Goal: Task Accomplishment & Management: Manage account settings

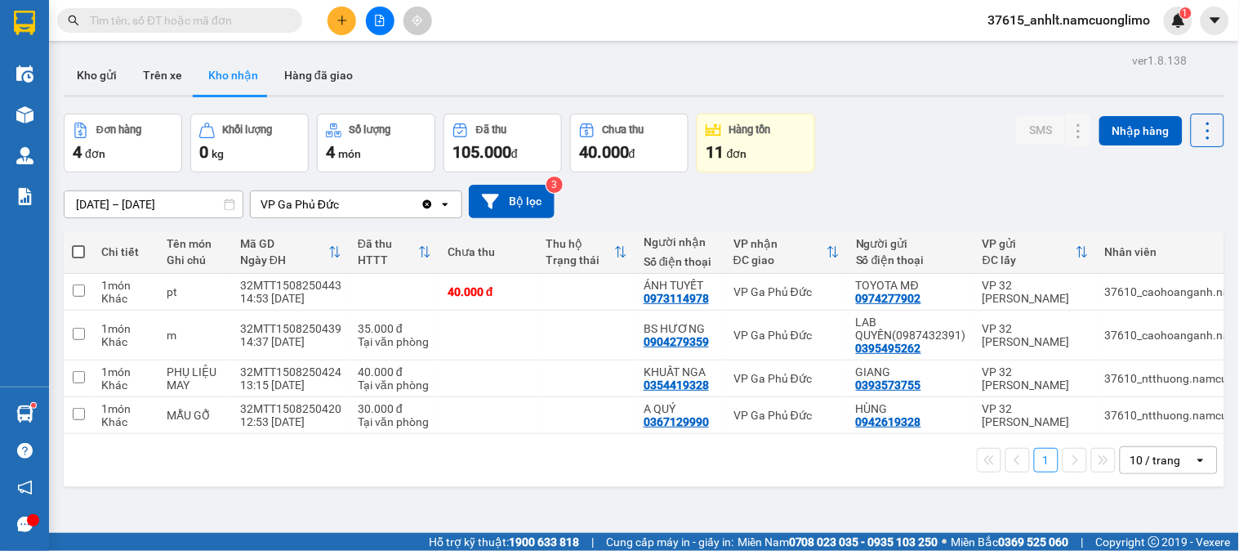
click at [678, 194] on div "[DATE] – [DATE] Press the down arrow key to interact with the calendar and sele…" at bounding box center [644, 201] width 1161 height 33
click at [337, 21] on icon "plus" at bounding box center [342, 20] width 11 height 11
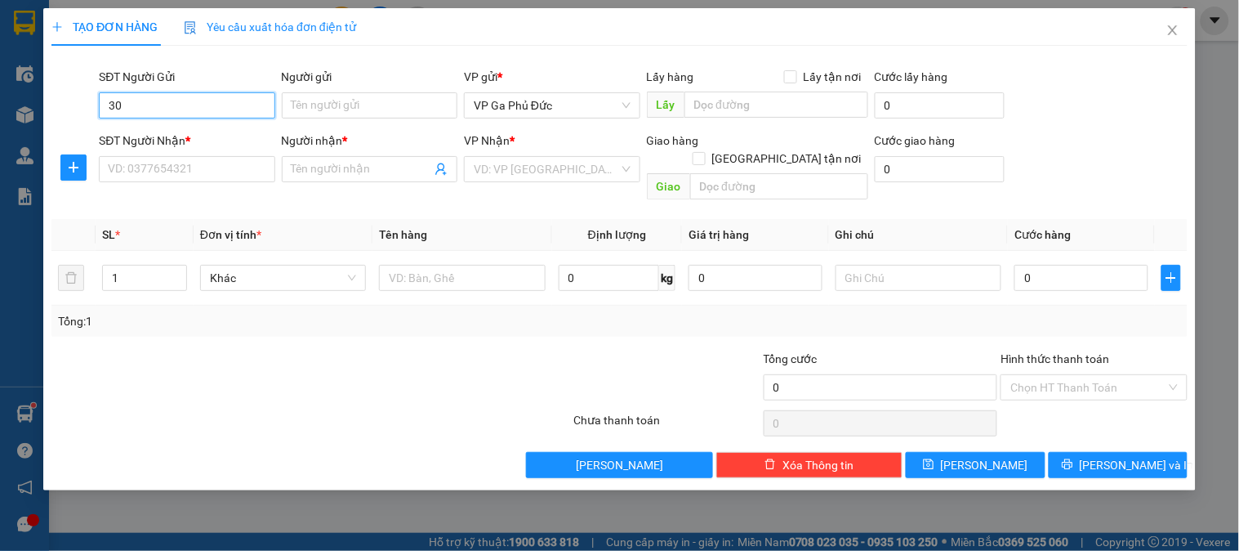
type input "3"
type input "0366699385"
click at [198, 131] on div "0366699385 - THỪA PHÁT LẠI" at bounding box center [187, 138] width 157 height 18
type input "THỪA PHÁT LẠI"
type input "0366699385"
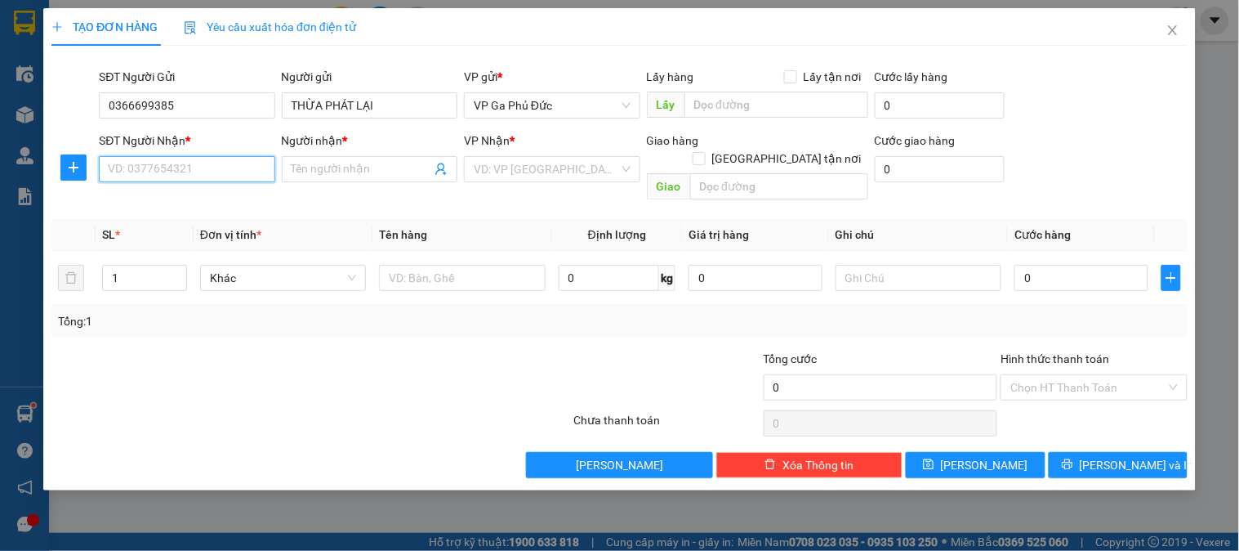
click at [193, 166] on input "SĐT Người Nhận *" at bounding box center [187, 169] width 176 height 26
click at [217, 202] on div "0398858759 - E LINH" at bounding box center [187, 202] width 157 height 18
type input "0398858759"
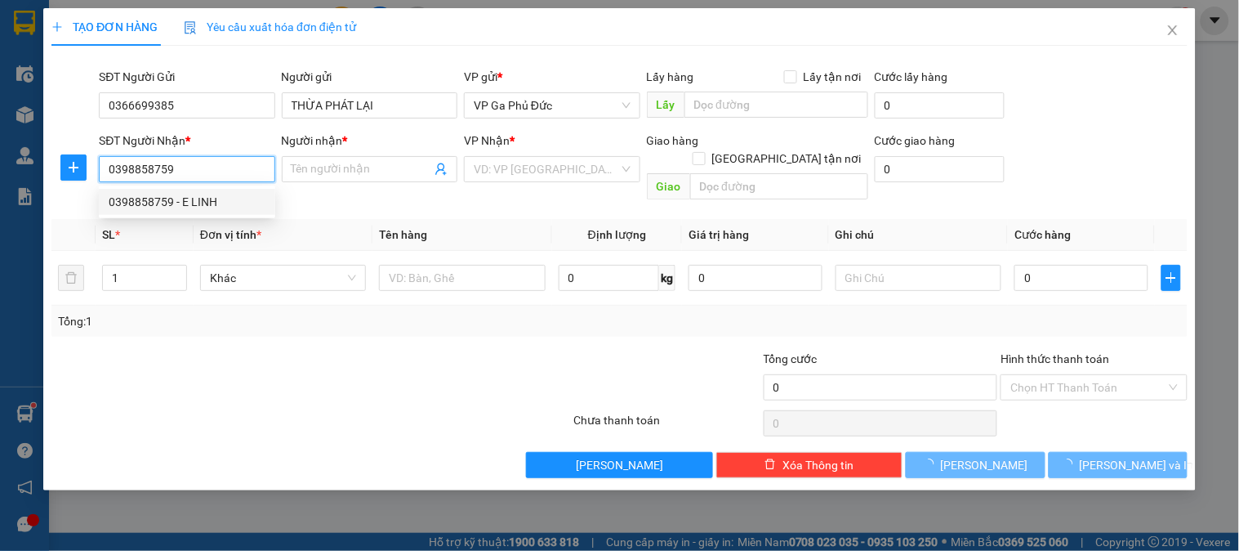
type input "E LINH"
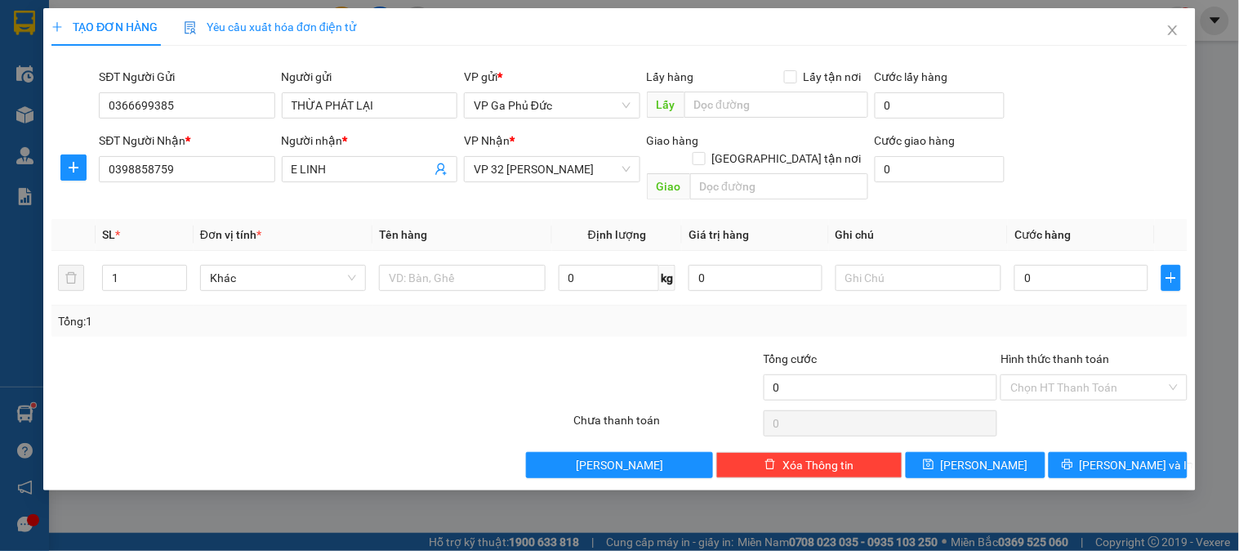
click at [307, 219] on th "Đơn vị tính *" at bounding box center [283, 235] width 179 height 32
click at [332, 223] on th "Đơn vị tính *" at bounding box center [283, 235] width 179 height 32
click at [470, 265] on input "text" at bounding box center [462, 278] width 166 height 26
type input "HS"
click at [1081, 265] on input "0" at bounding box center [1082, 278] width 134 height 26
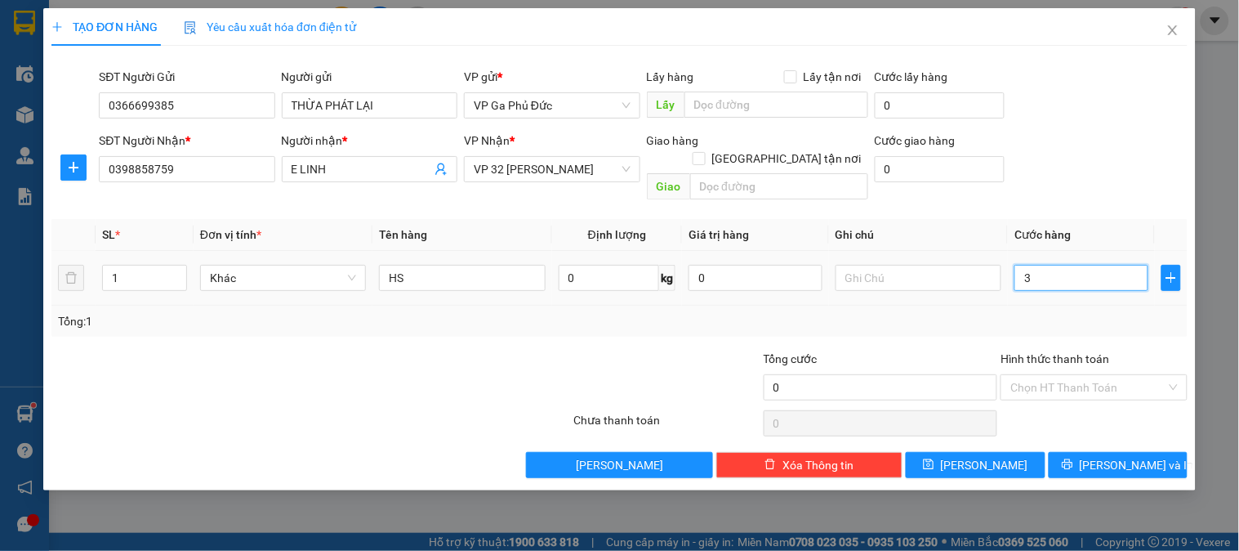
type input "30"
type input "30.000"
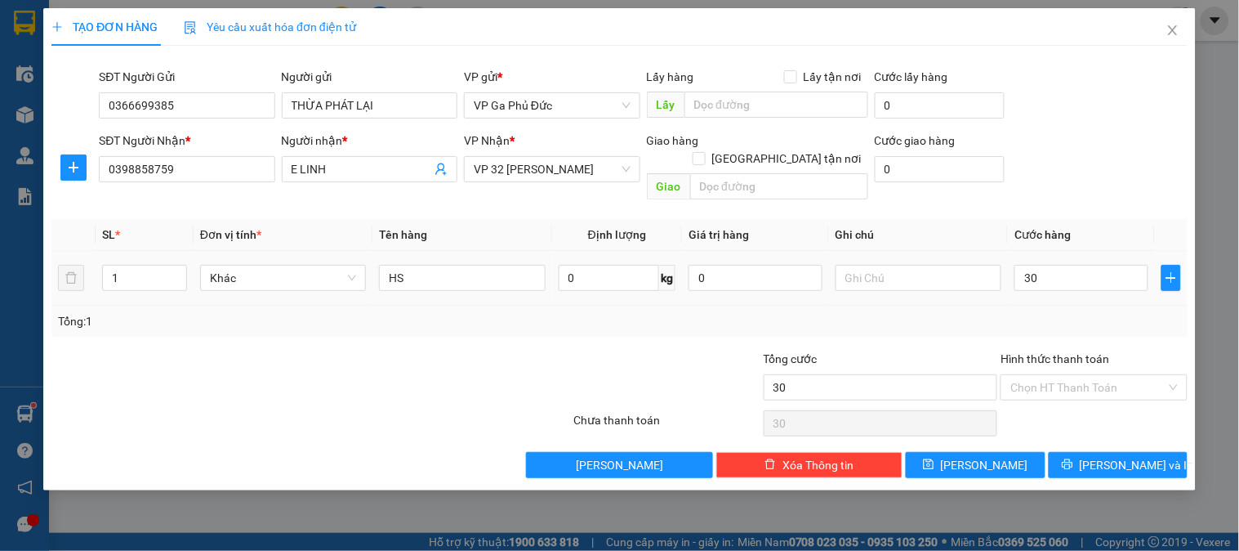
type input "30.000"
click at [1047, 312] on div "Tổng: 1" at bounding box center [619, 321] width 1123 height 18
click at [1127, 456] on span "[PERSON_NAME] và In" at bounding box center [1137, 465] width 114 height 18
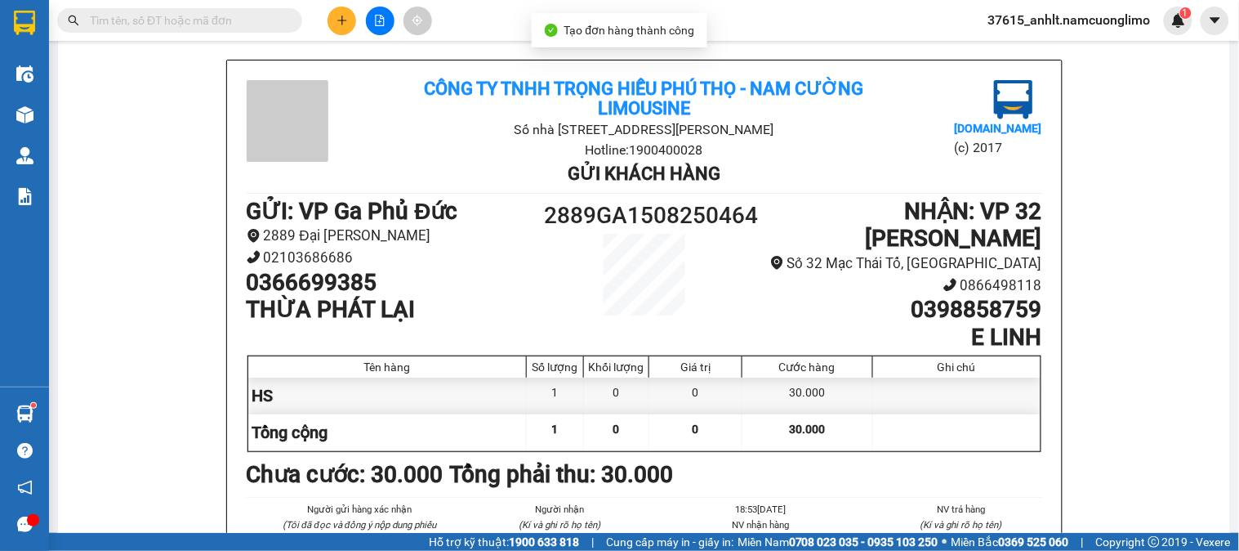
scroll to position [91, 0]
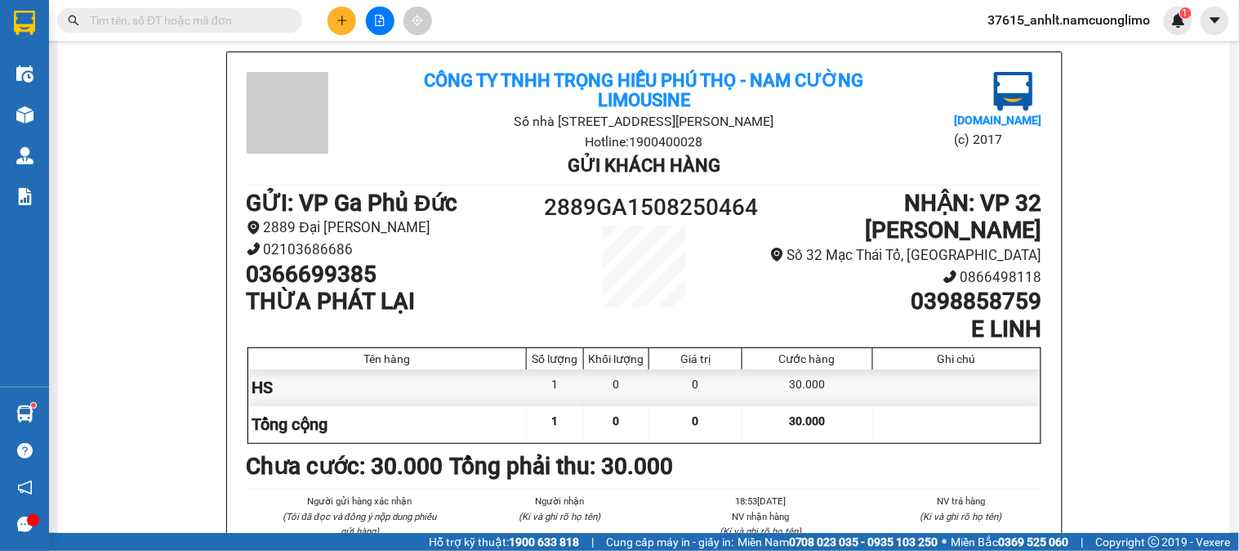
click at [96, 239] on div "Công ty TNHH Trọng Hiếu [GEOGRAPHIC_DATA] - [GEOGRAPHIC_DATA] Số nhà [STREET_AD…" at bounding box center [644, 406] width 1133 height 710
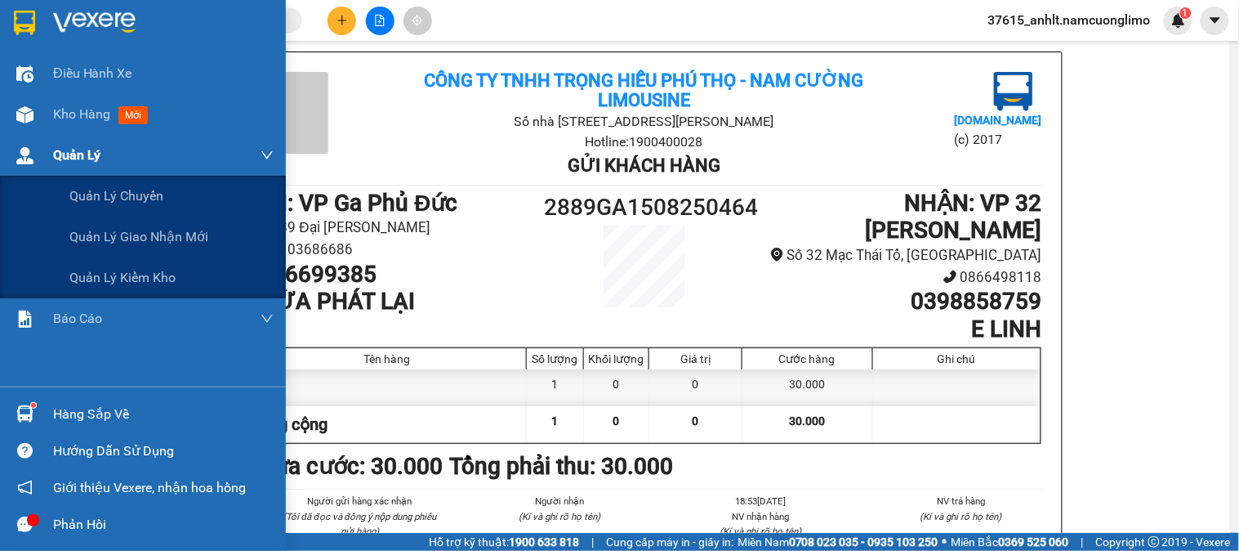
click at [91, 136] on div "Quản Lý" at bounding box center [163, 155] width 221 height 41
click at [96, 116] on span "Kho hàng" at bounding box center [81, 114] width 57 height 16
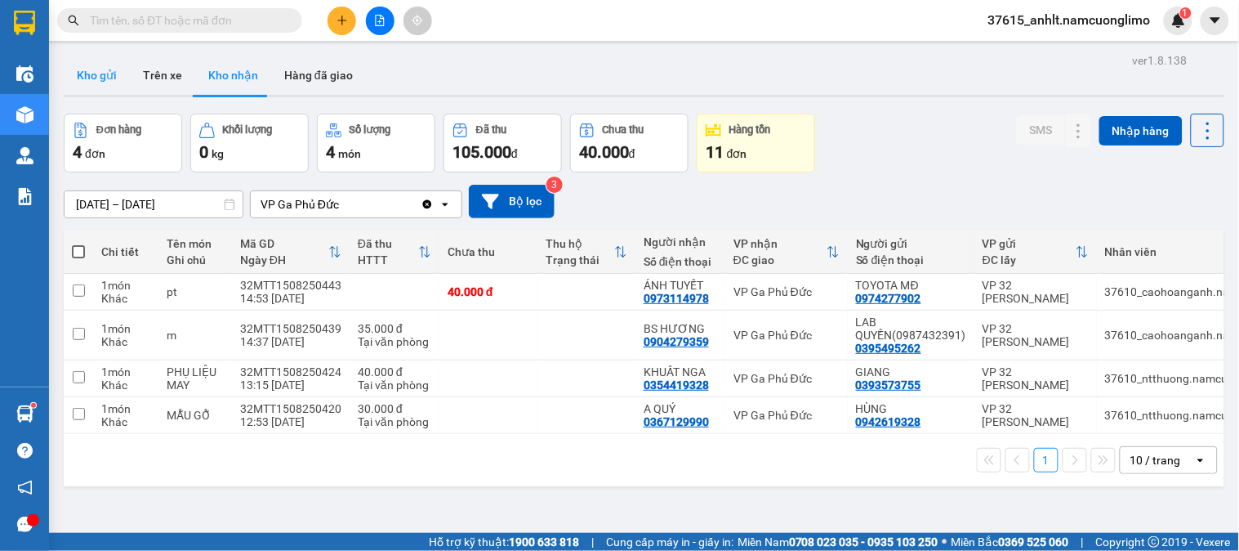
click at [104, 69] on button "Kho gửi" at bounding box center [97, 75] width 66 height 39
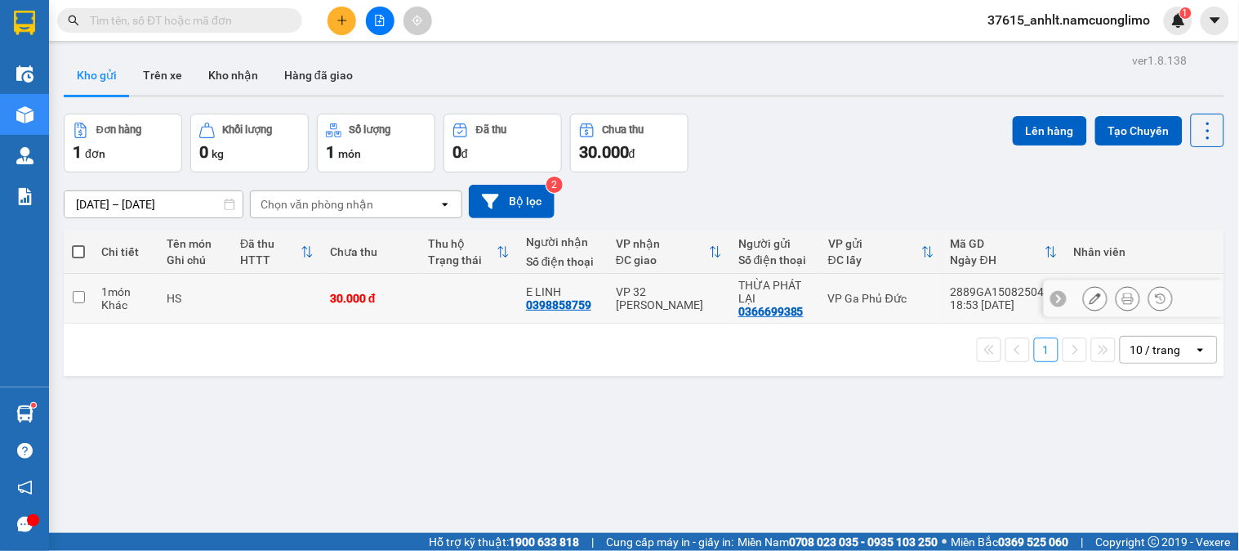
click at [837, 283] on td "VP Ga Phủ Đức" at bounding box center [881, 299] width 123 height 50
checkbox input "true"
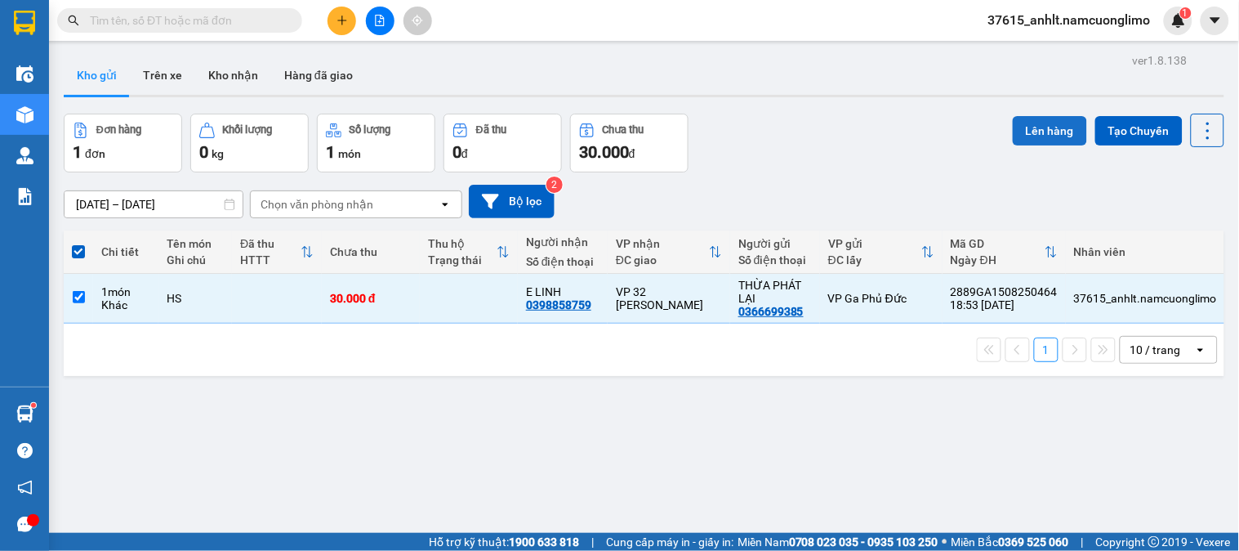
click at [1029, 119] on button "Lên hàng" at bounding box center [1050, 130] width 74 height 29
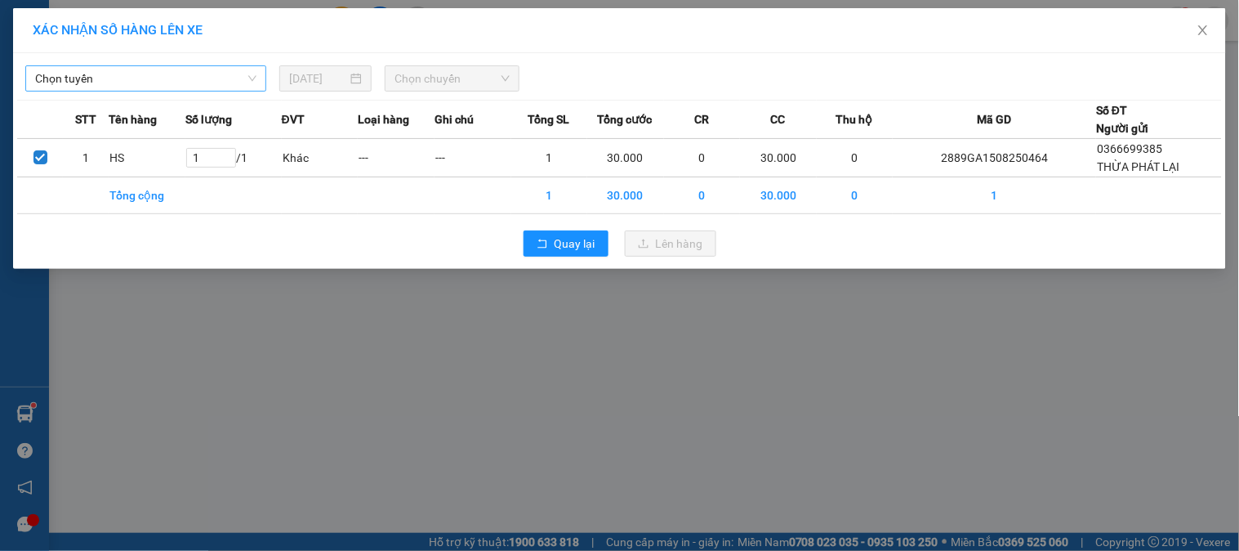
click at [217, 83] on span "Chọn tuyến" at bounding box center [145, 78] width 221 height 25
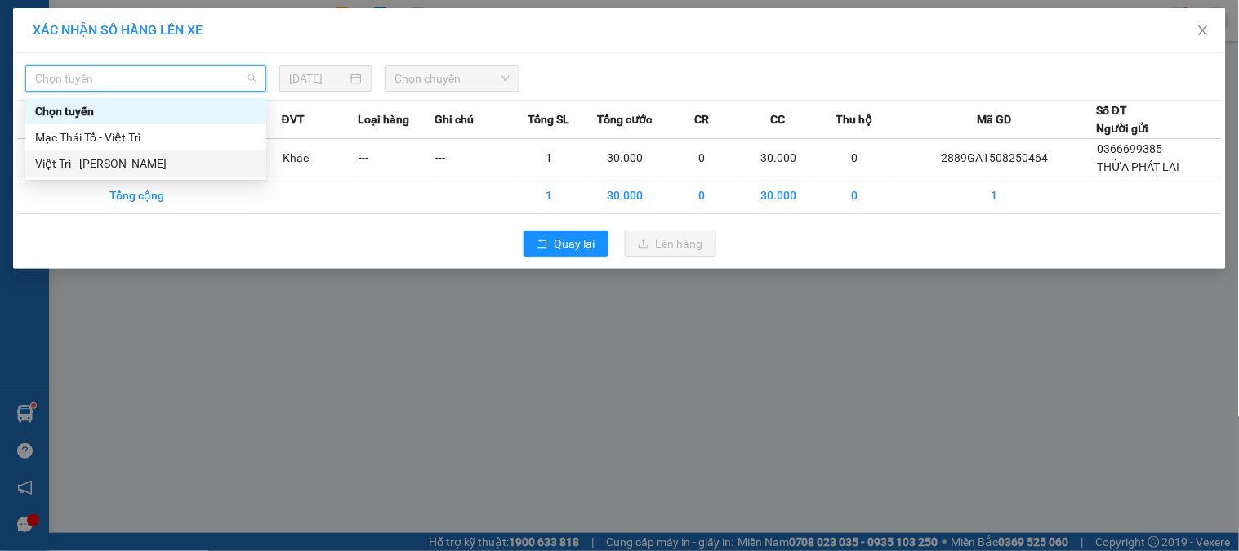
click at [140, 166] on div "Việt Trì - [PERSON_NAME]" at bounding box center [145, 163] width 221 height 18
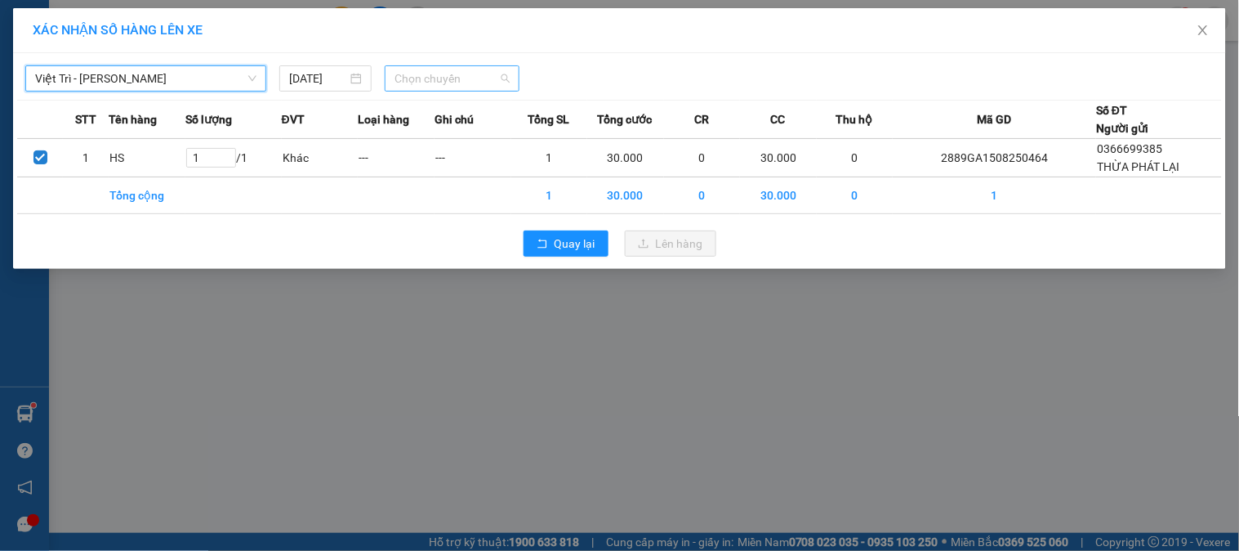
click at [486, 78] on span "Chọn chuyến" at bounding box center [452, 78] width 115 height 25
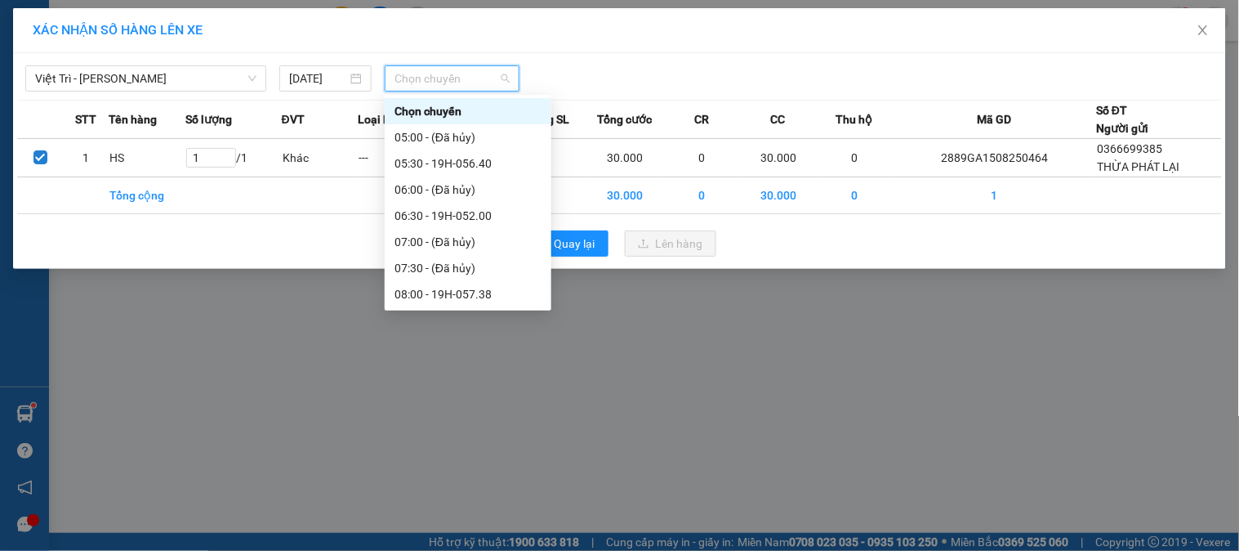
click at [590, 67] on div at bounding box center [773, 78] width 498 height 26
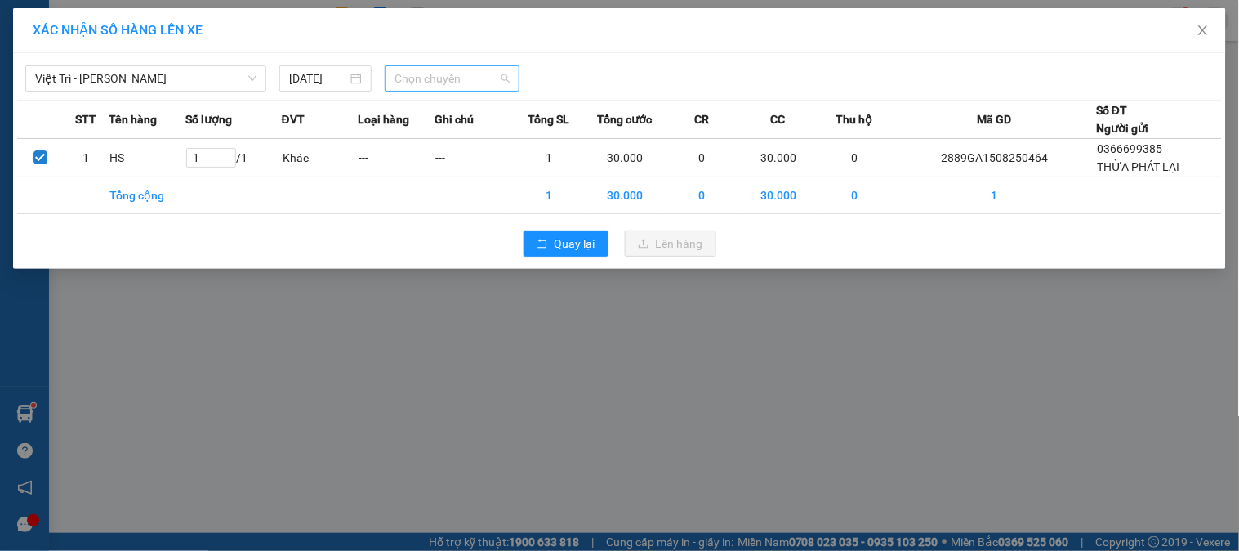
click at [507, 80] on span "Chọn chuyến" at bounding box center [452, 78] width 115 height 25
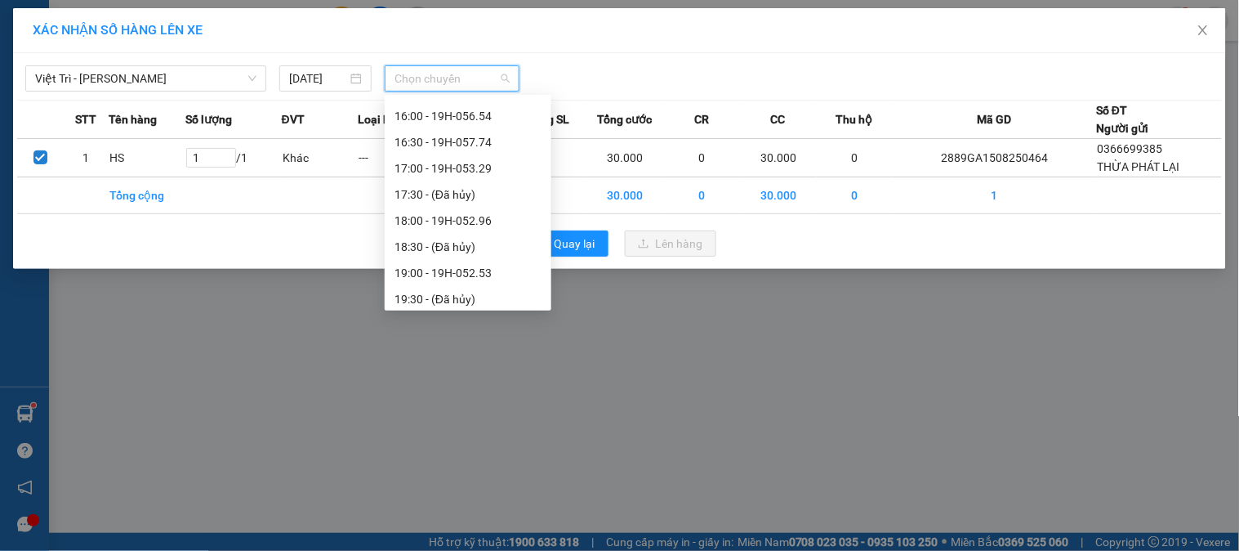
scroll to position [654, 0]
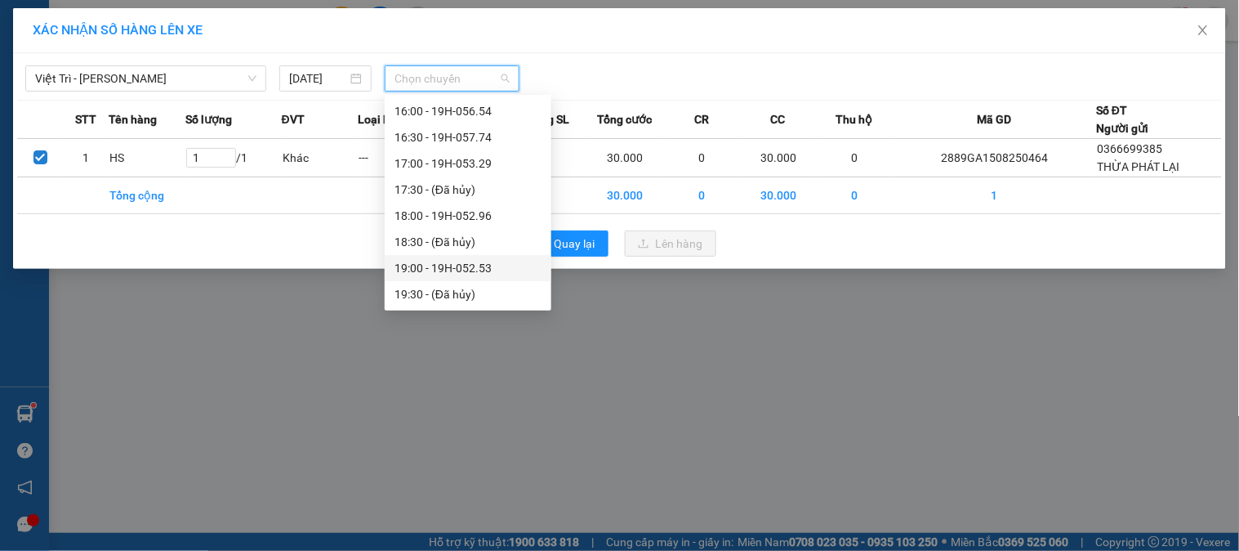
click at [501, 266] on div "19:00 - 19H-052.53" at bounding box center [468, 268] width 147 height 18
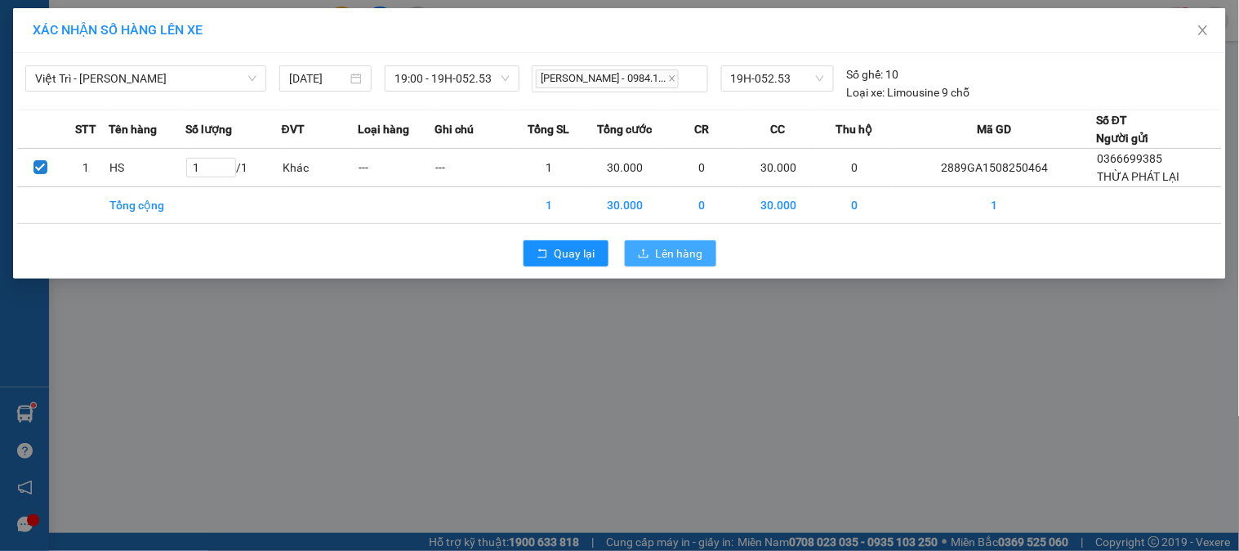
click at [682, 257] on span "Lên hàng" at bounding box center [679, 253] width 47 height 18
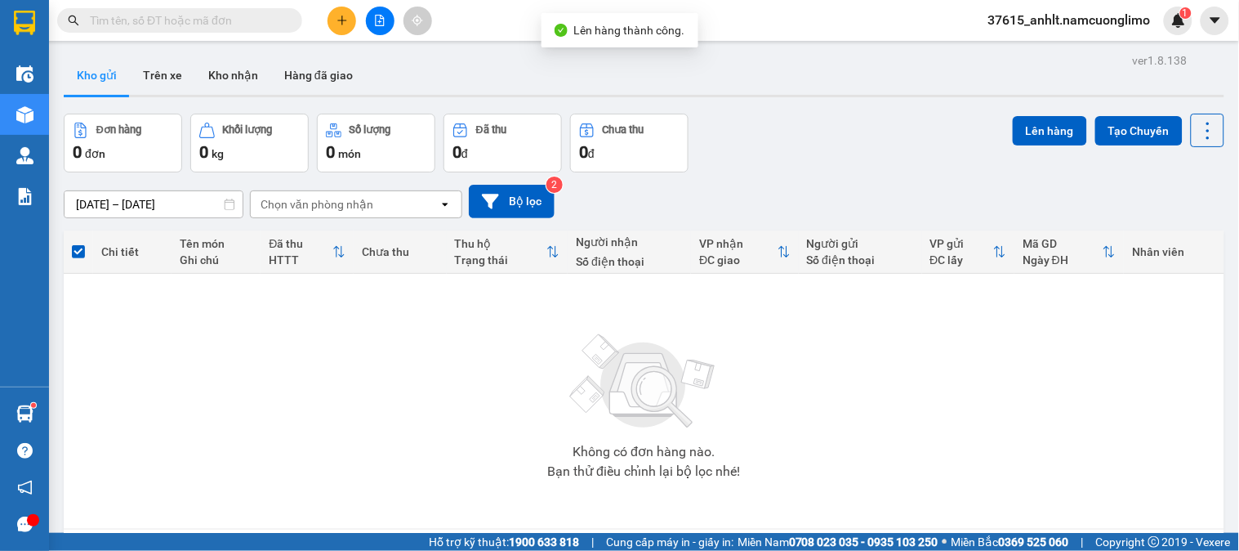
click at [757, 145] on div "Đơn hàng 0 đơn Khối lượng 0 kg Số lượng 0 món Đã thu 0 đ Chưa thu 0 đ Lên hàng …" at bounding box center [644, 143] width 1161 height 59
click at [861, 117] on div "Đơn hàng 0 đơn Khối lượng 0 kg Số lượng 0 món Đã thu 0 đ Chưa thu 0 đ Lên hàng …" at bounding box center [644, 143] width 1161 height 59
click at [213, 67] on button "Kho nhận" at bounding box center [233, 75] width 76 height 39
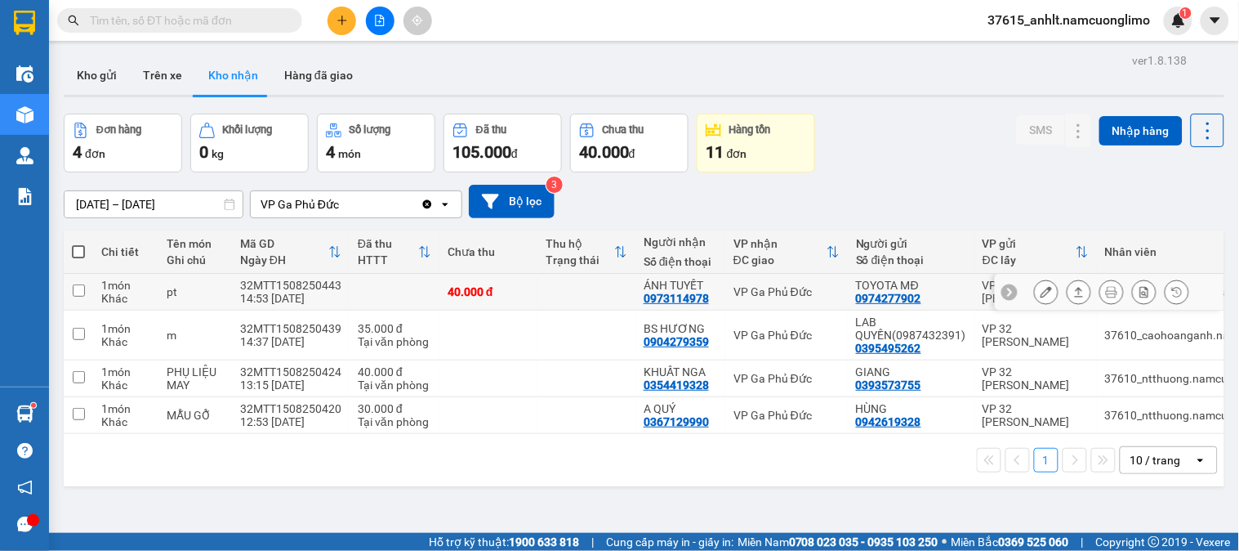
click at [768, 289] on div "VP Ga Phủ Đức" at bounding box center [787, 291] width 106 height 13
checkbox input "true"
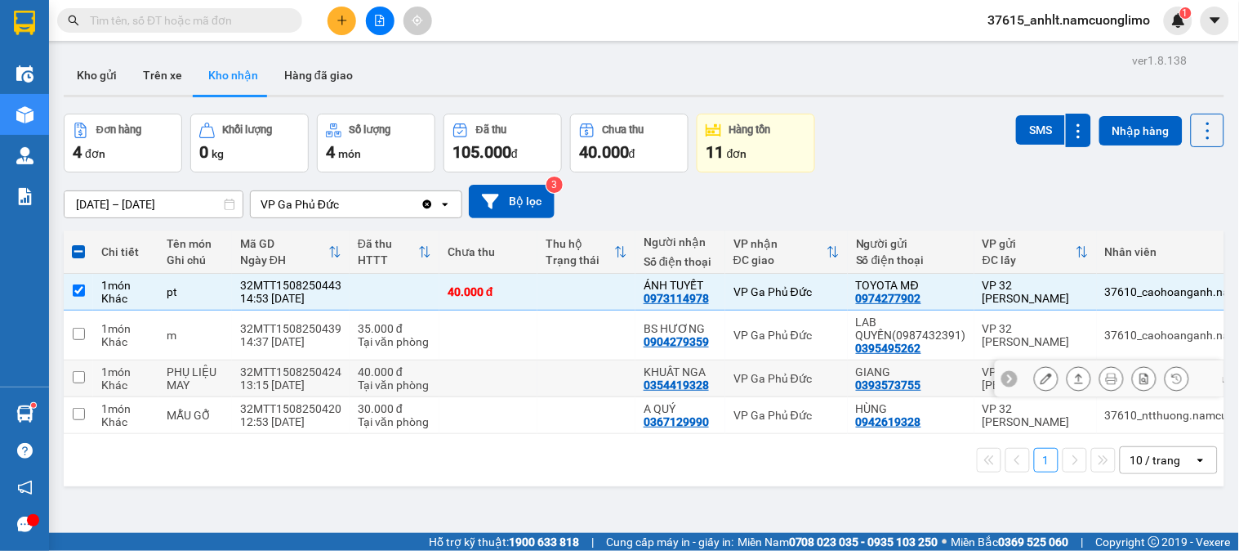
click at [748, 378] on div "VP Ga Phủ Đức" at bounding box center [787, 378] width 106 height 13
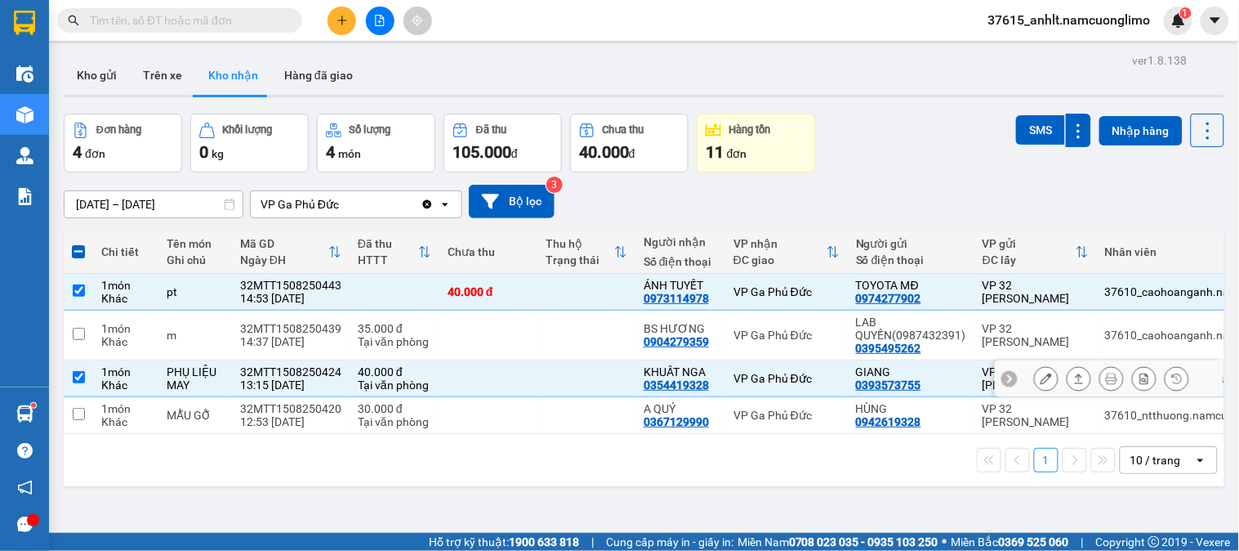
checkbox input "true"
click at [1040, 380] on button at bounding box center [1046, 378] width 23 height 29
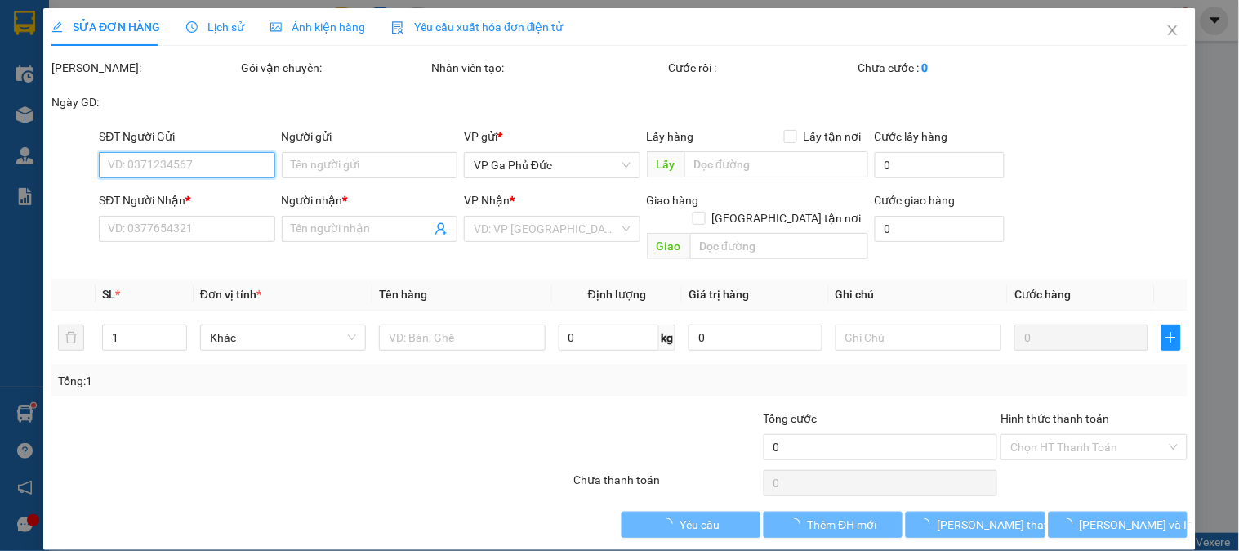
type input "0393573755"
type input "GIANG"
type input "0354419328"
type input "KHUẤT NGA"
type input "40.000"
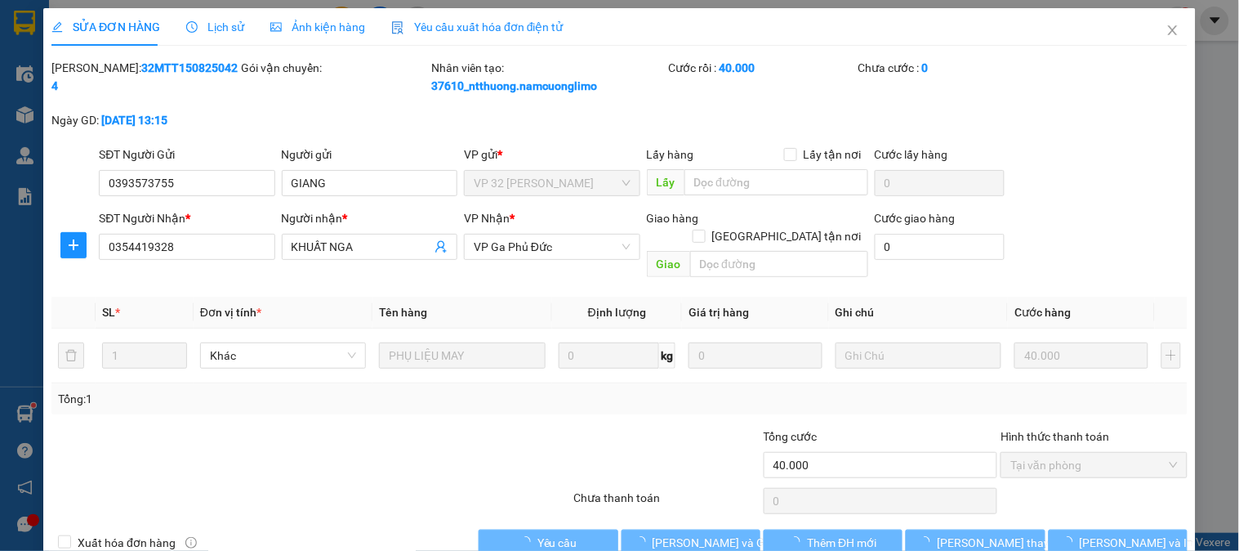
click at [1074, 431] on div "Hình thức thanh toán" at bounding box center [1094, 439] width 186 height 25
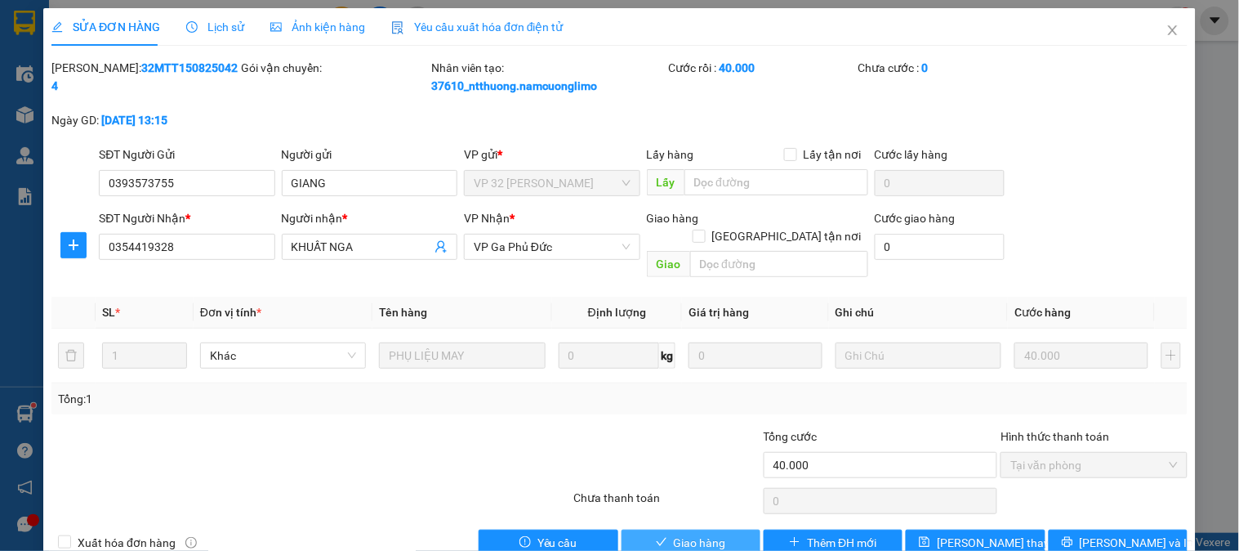
click at [694, 534] on span "Giao hàng" at bounding box center [700, 543] width 52 height 18
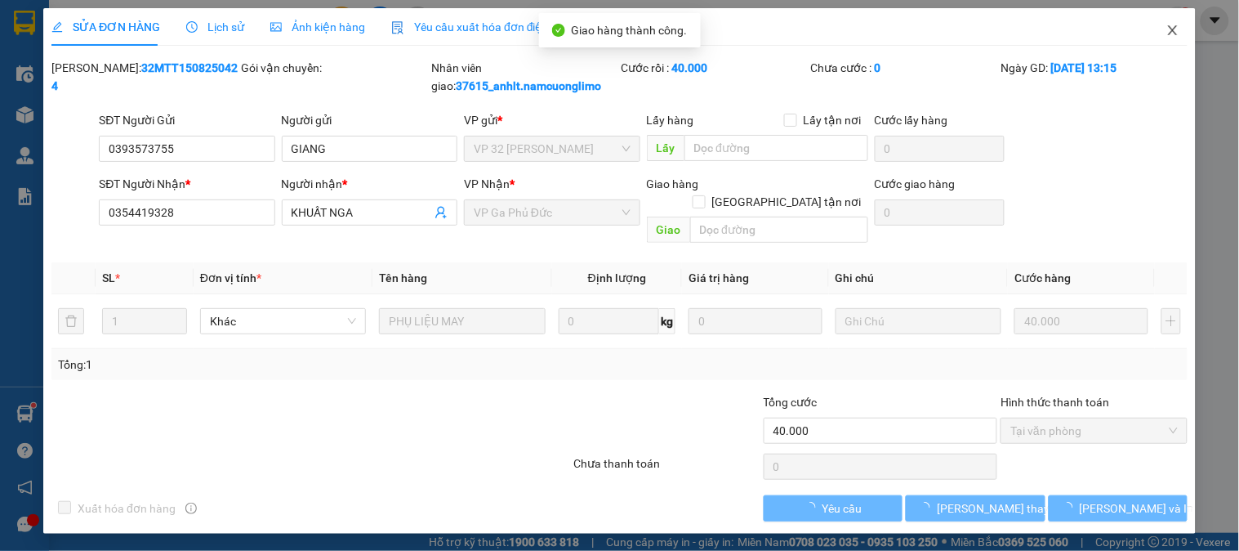
click at [1158, 29] on span "Close" at bounding box center [1173, 31] width 46 height 46
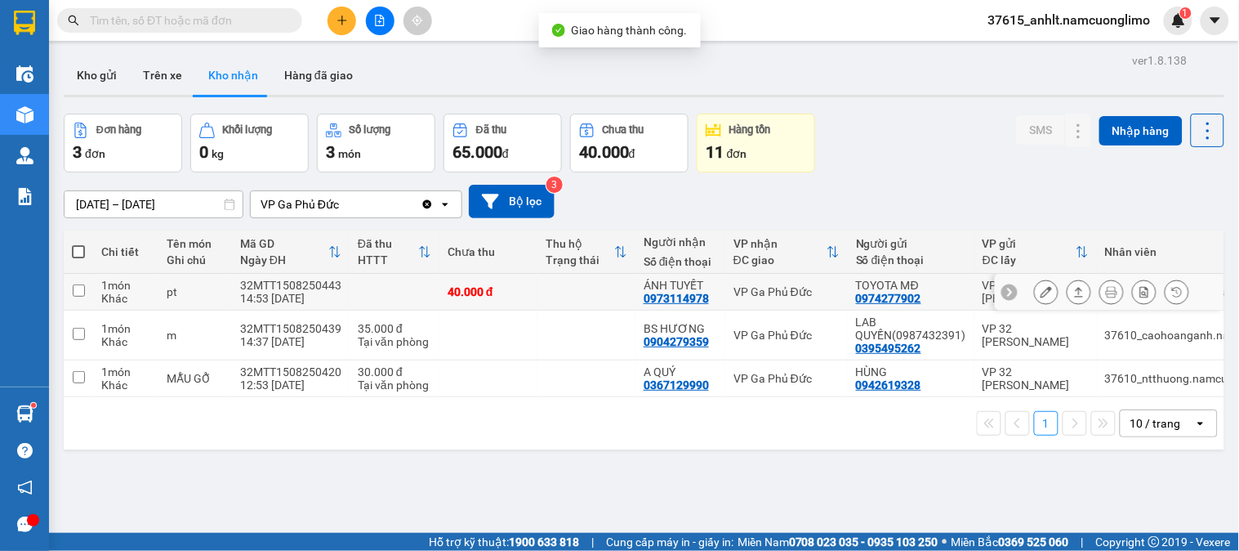
click at [763, 294] on div "VP Ga Phủ Đức" at bounding box center [787, 291] width 106 height 13
checkbox input "true"
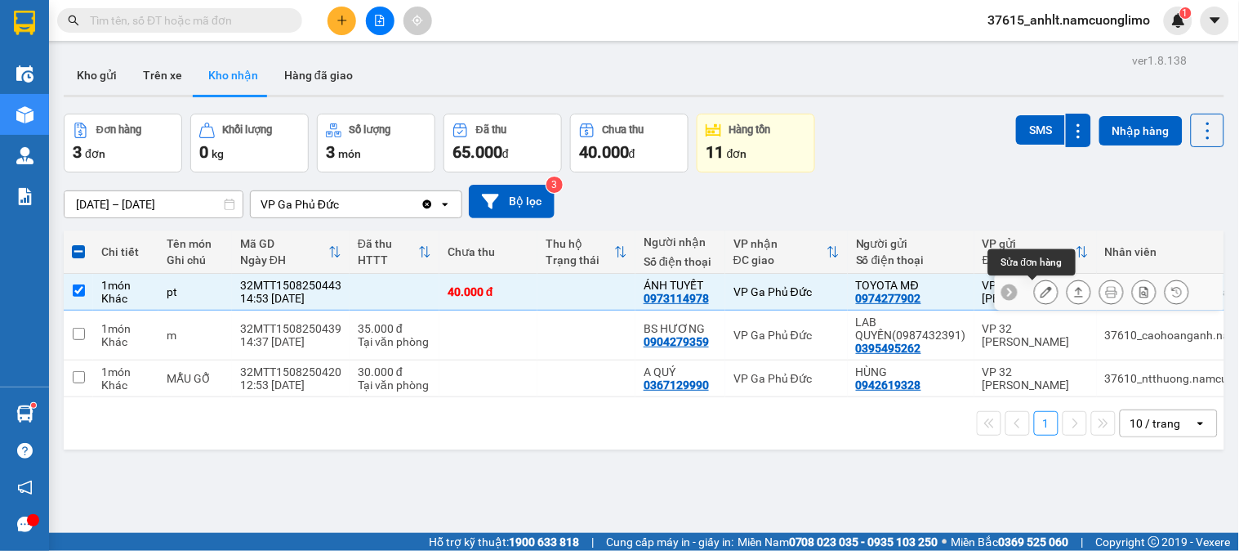
click at [1041, 292] on button at bounding box center [1046, 292] width 23 height 29
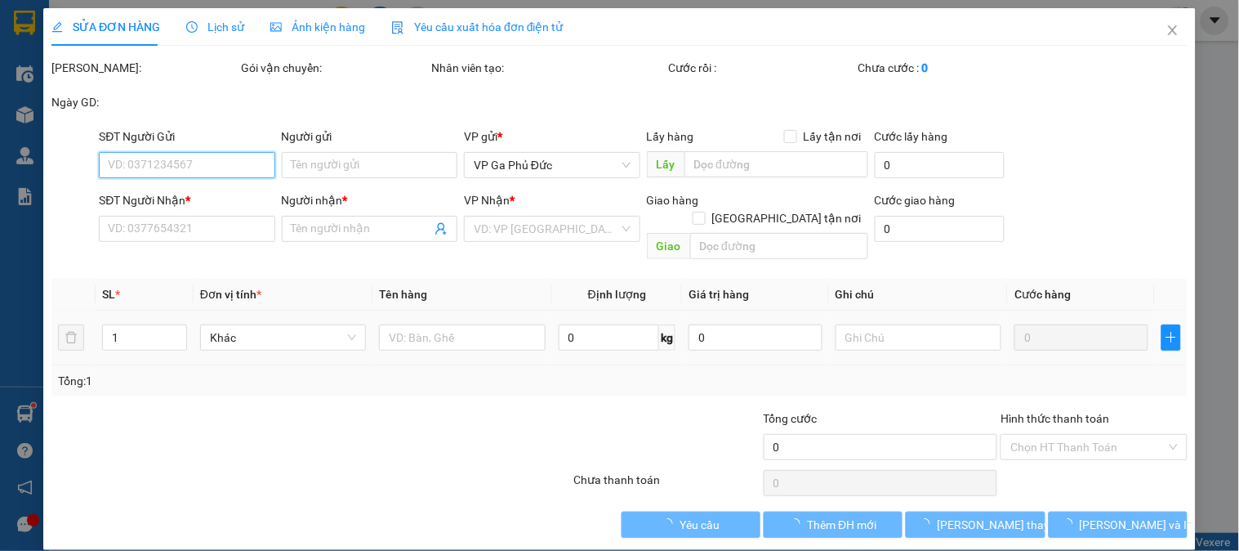
type input "0974277902"
type input "TOYOTA MĐ"
type input "0973114978"
type input "ÁNH TUYẾT"
type input "40.000"
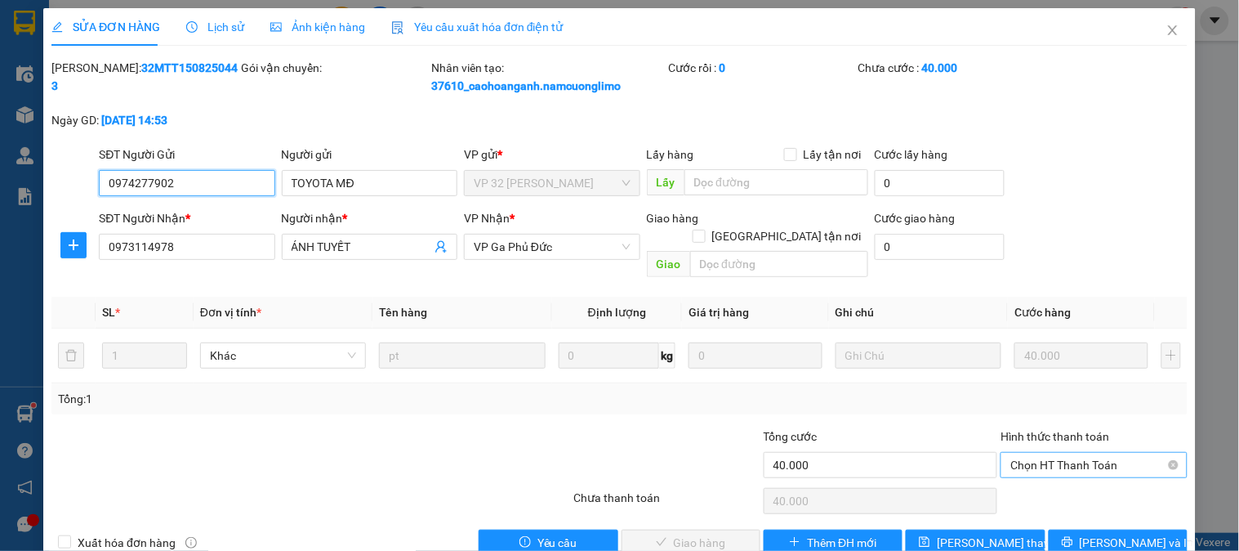
drag, startPoint x: 1041, startPoint y: 440, endPoint x: 1043, endPoint y: 454, distance: 14.9
click at [1043, 453] on span "Chọn HT Thanh Toán" at bounding box center [1094, 465] width 167 height 25
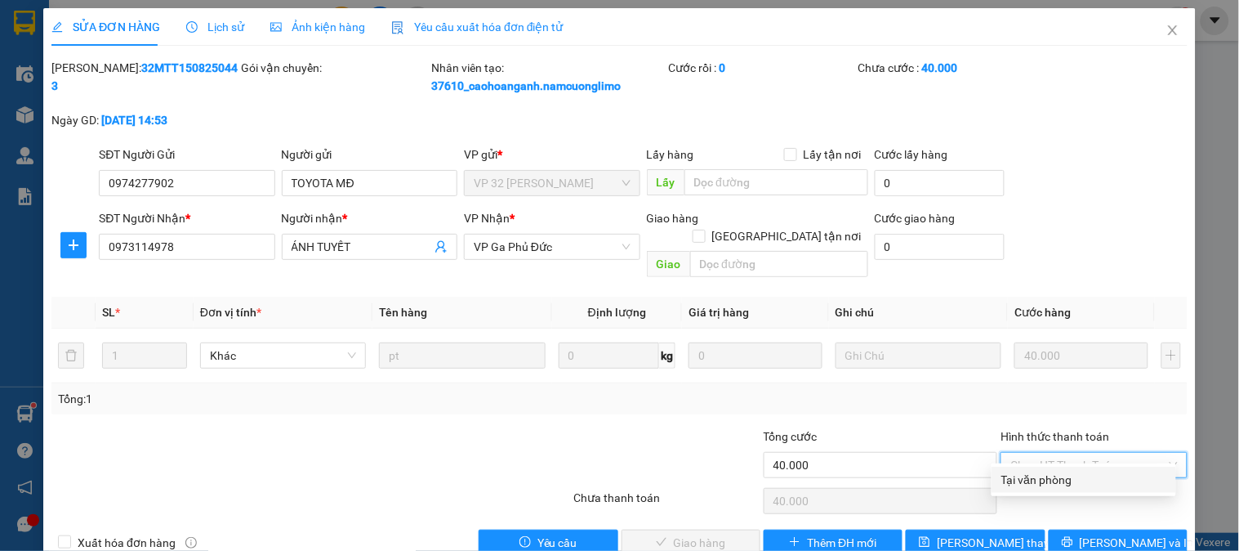
click at [1043, 480] on div "Tại văn phòng" at bounding box center [1084, 480] width 165 height 18
type input "0"
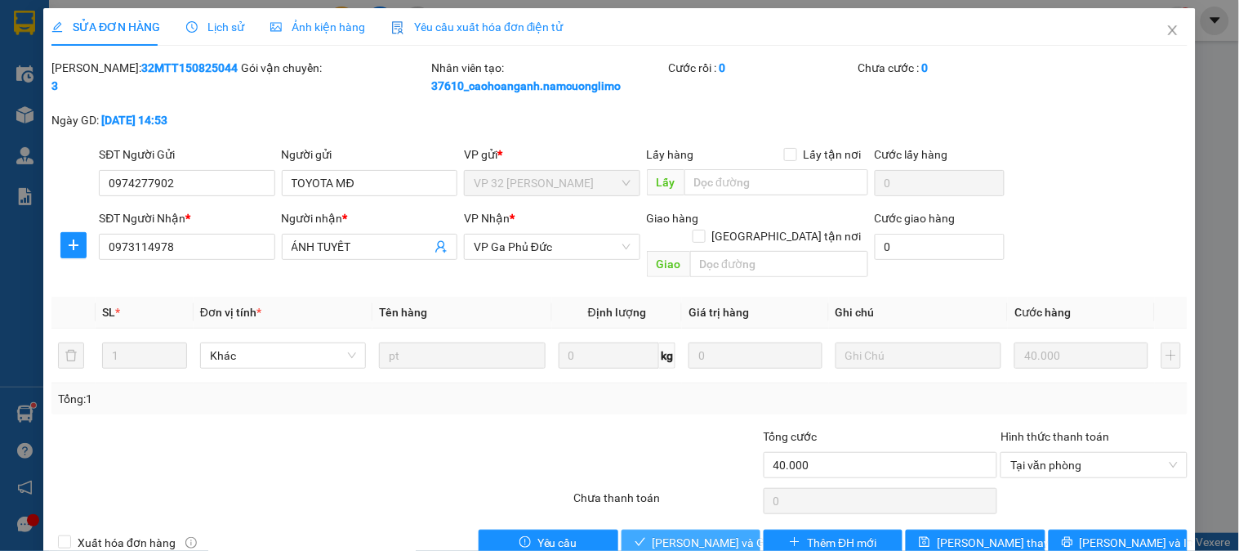
drag, startPoint x: 754, startPoint y: 519, endPoint x: 727, endPoint y: 521, distance: 27.1
click at [749, 529] on div "Xuất hóa đơn hàng Yêu cầu [PERSON_NAME] và [PERSON_NAME] hàng Thêm ĐH mới [PERS…" at bounding box center [620, 542] width 1140 height 26
click at [725, 534] on span "[PERSON_NAME] và Giao hàng" at bounding box center [731, 543] width 157 height 18
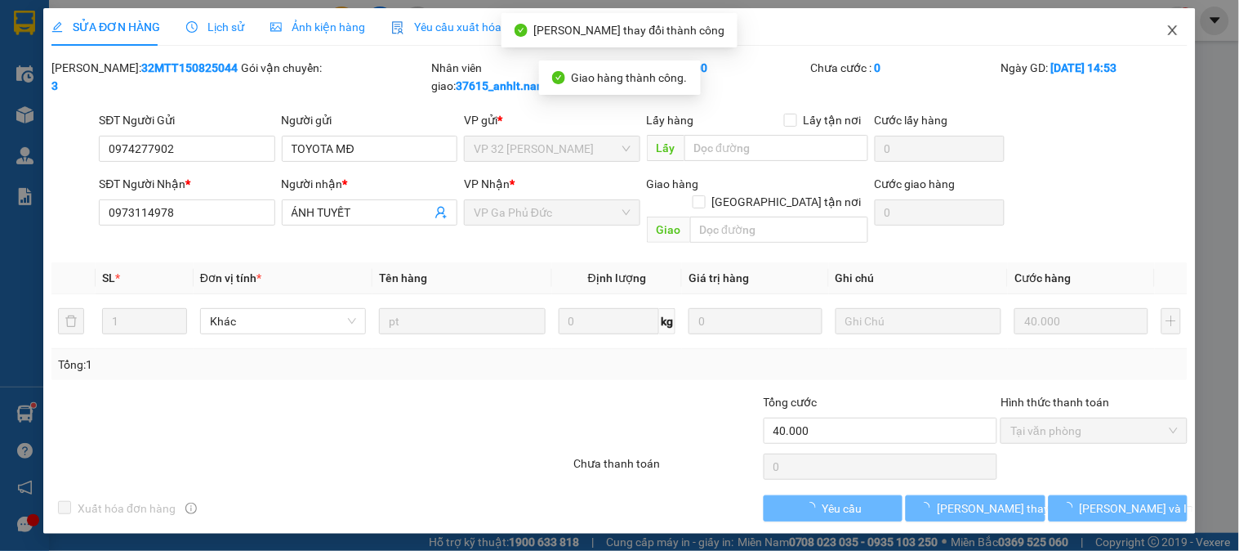
click at [1176, 33] on icon "close" at bounding box center [1173, 30] width 13 height 13
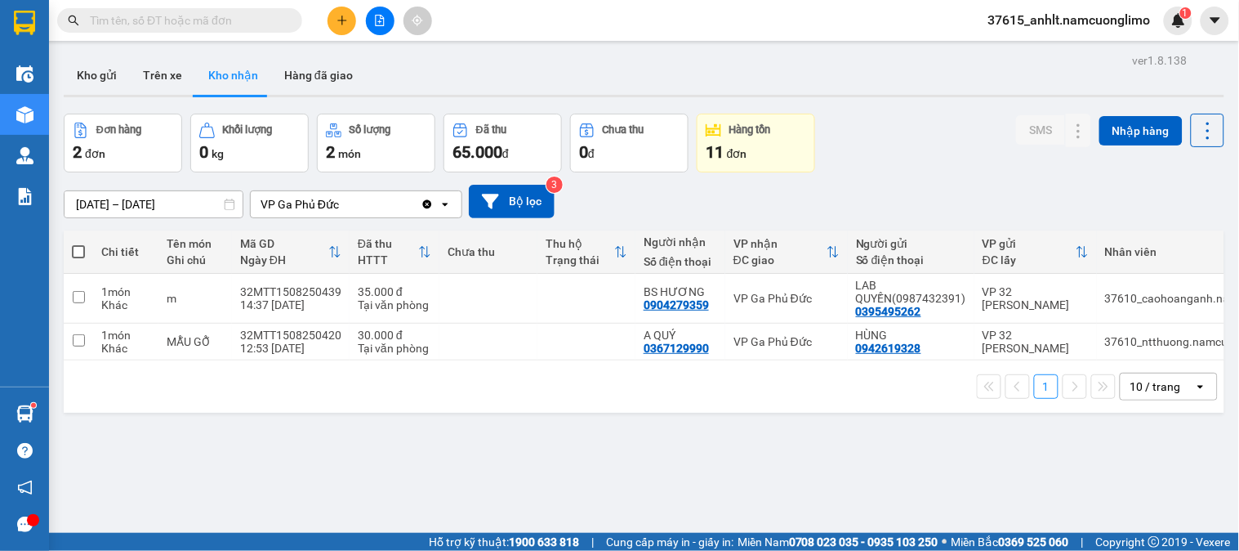
click at [192, 15] on input "text" at bounding box center [186, 20] width 193 height 18
paste input "0848560595"
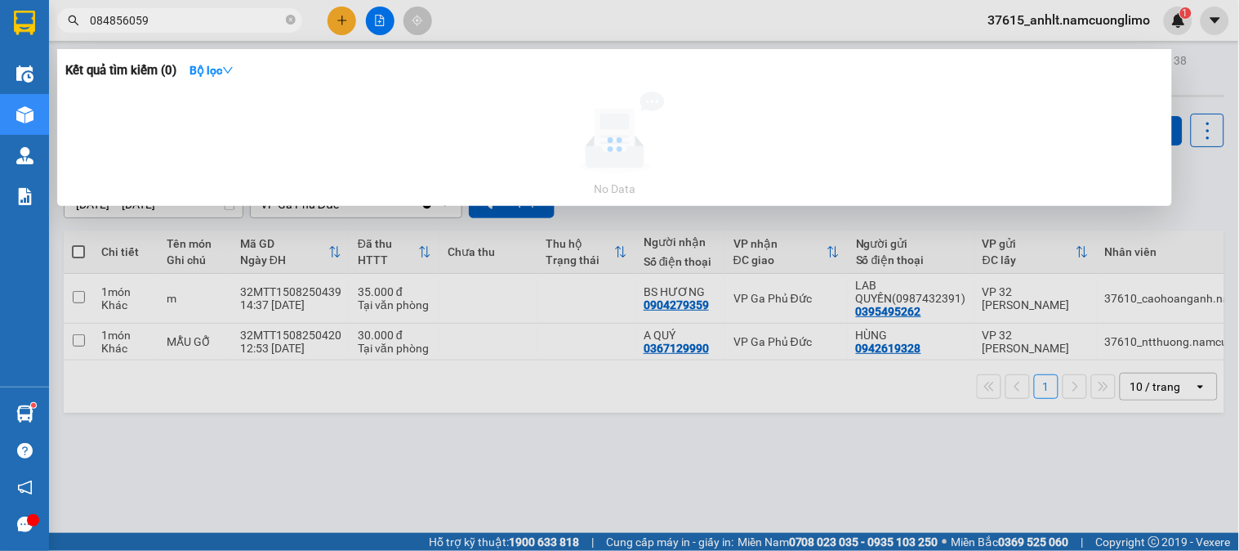
type input "0848560595"
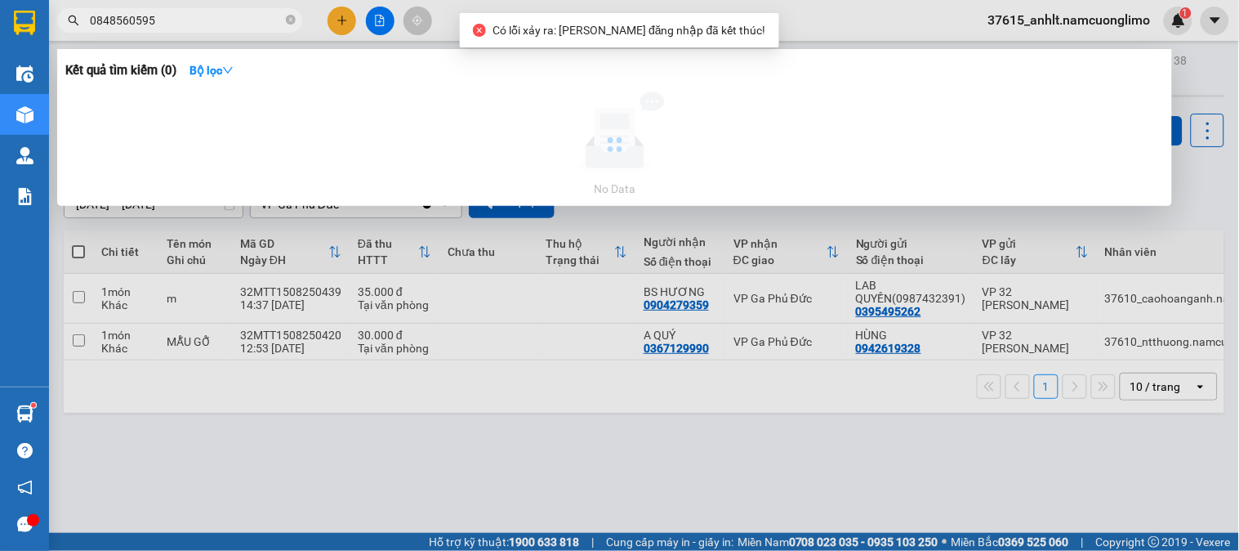
click at [810, 20] on div at bounding box center [619, 275] width 1239 height 551
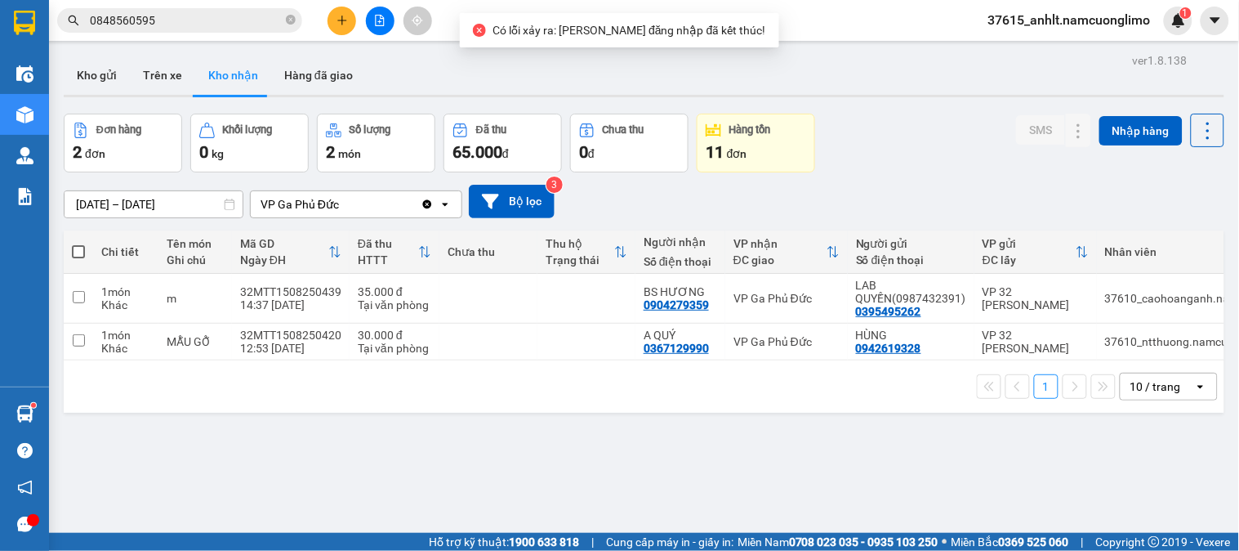
click at [209, 13] on input "0848560595" at bounding box center [186, 20] width 193 height 18
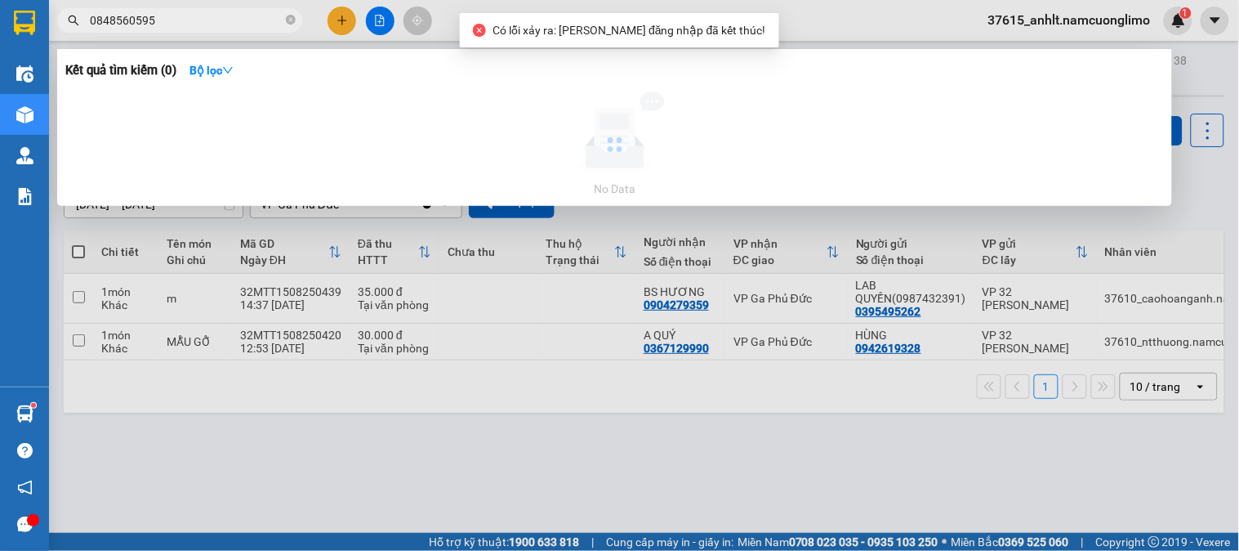
click at [41, 417] on div "Hàng sắp về" at bounding box center [24, 413] width 49 height 37
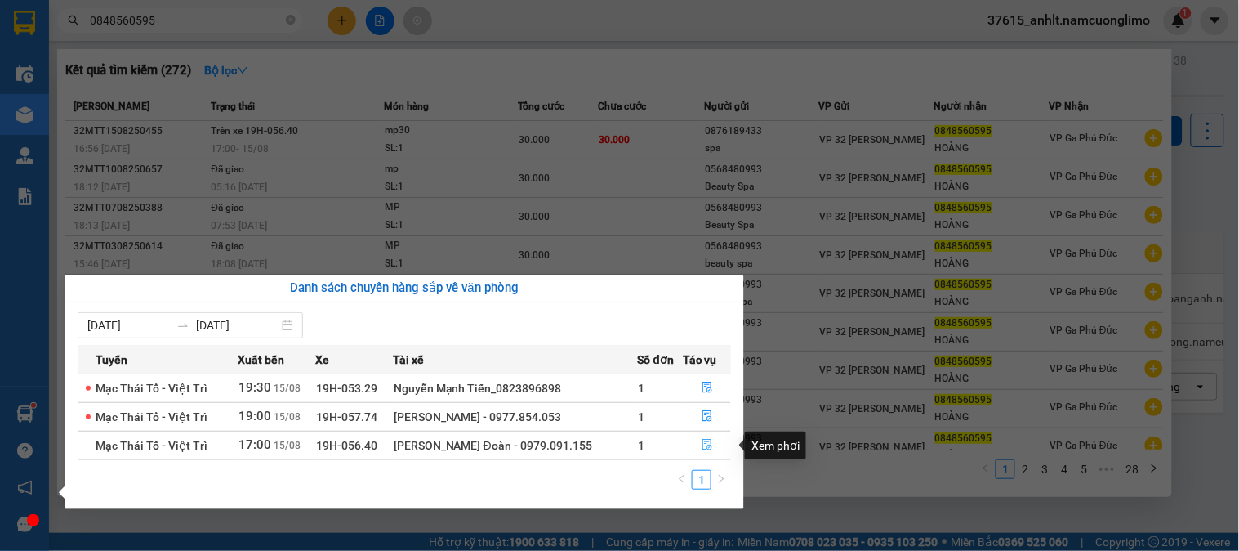
click at [708, 445] on icon "file-done" at bounding box center [707, 444] width 11 height 11
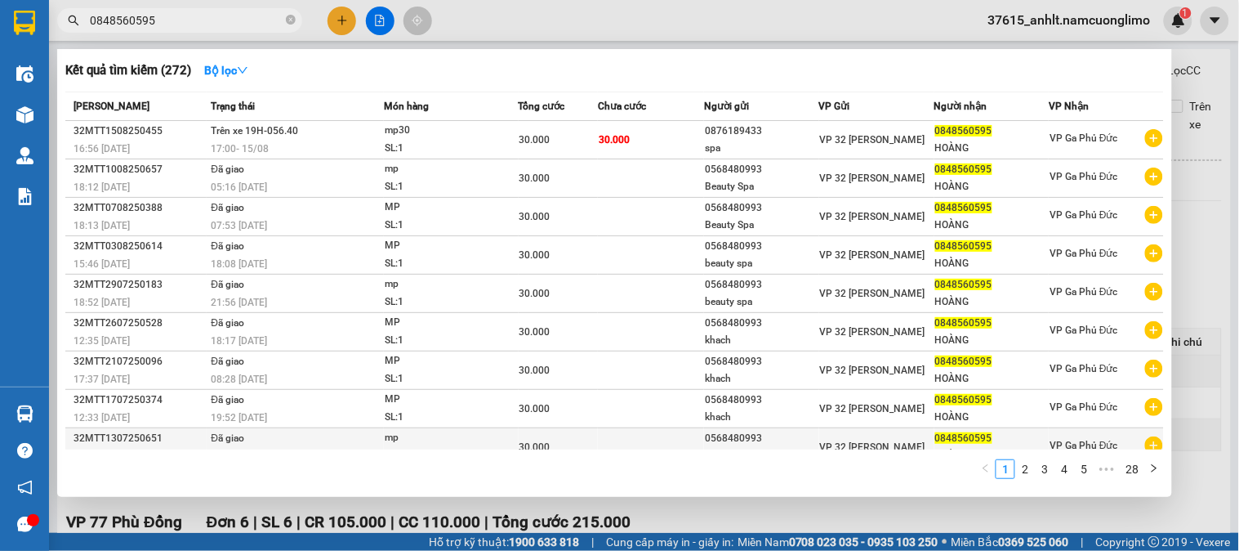
click at [707, 445] on div "0568480993" at bounding box center [762, 438] width 114 height 17
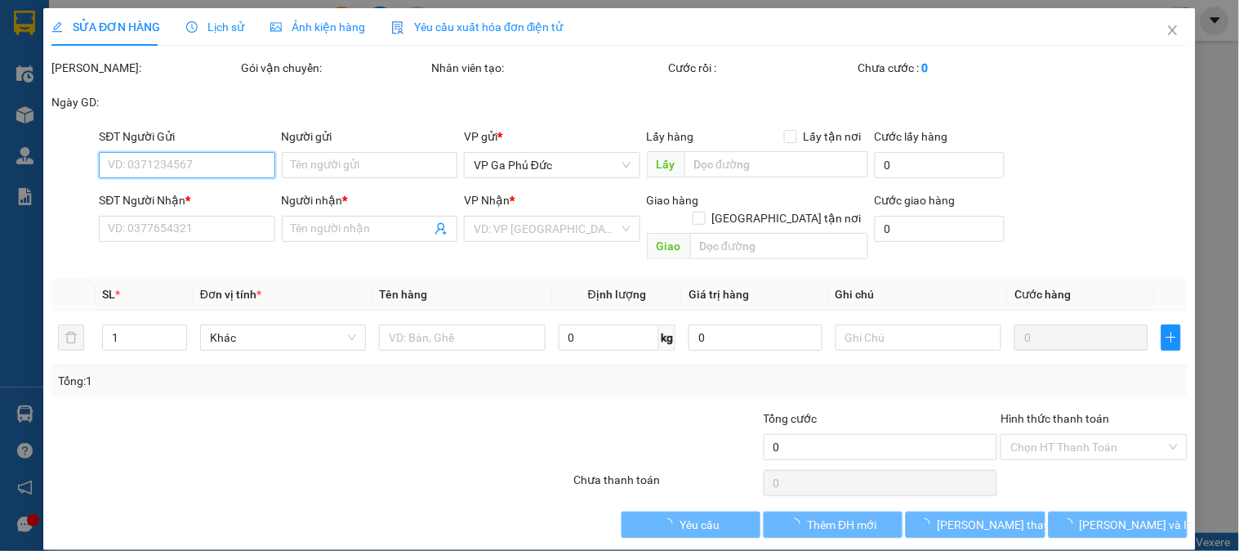
type input "0568480993"
type input "khach"
type input "0848560595"
type input "HOÀNG"
type input "30.000"
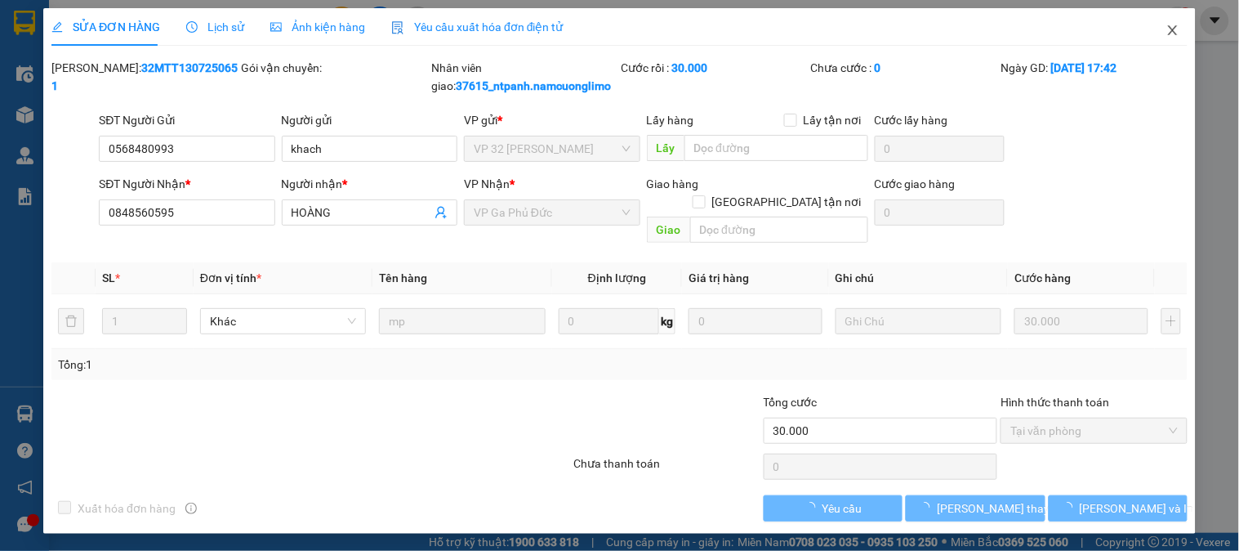
click at [1171, 28] on icon "close" at bounding box center [1172, 30] width 9 height 10
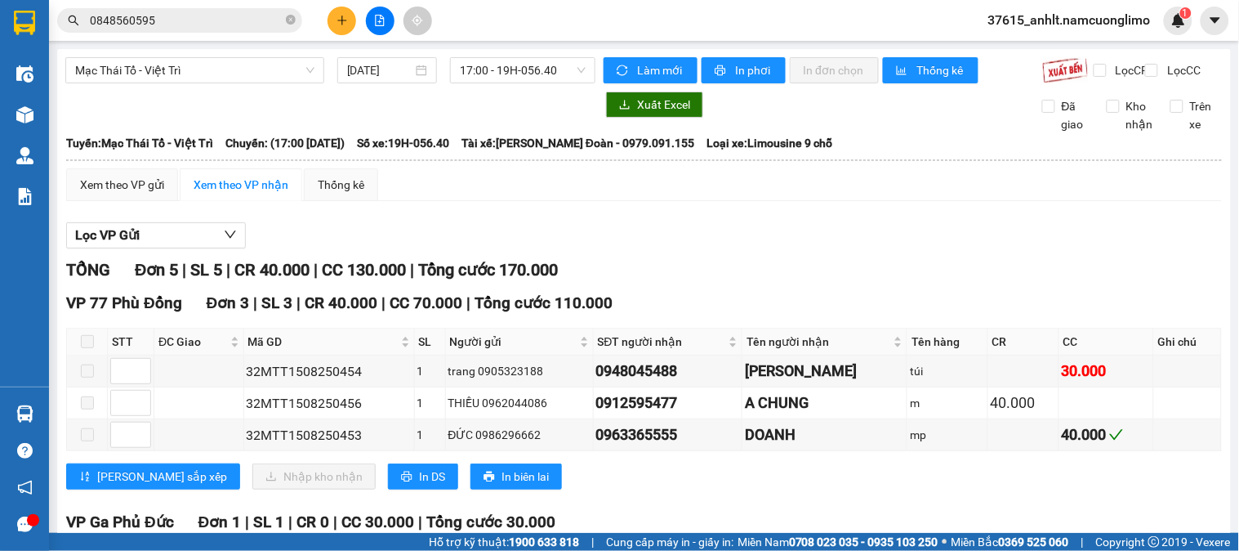
scroll to position [328, 0]
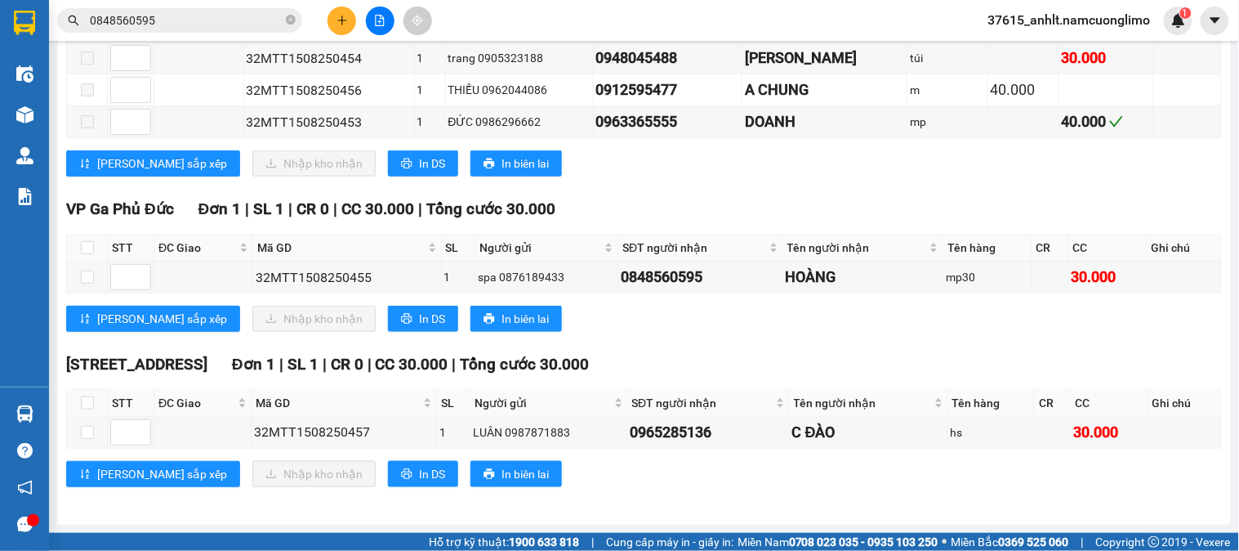
click at [748, 330] on div "[PERSON_NAME] sắp xếp Nhập kho nhận In DS In biên lai" at bounding box center [644, 319] width 1156 height 26
click at [88, 243] on input "checkbox" at bounding box center [87, 247] width 13 height 13
checkbox input "true"
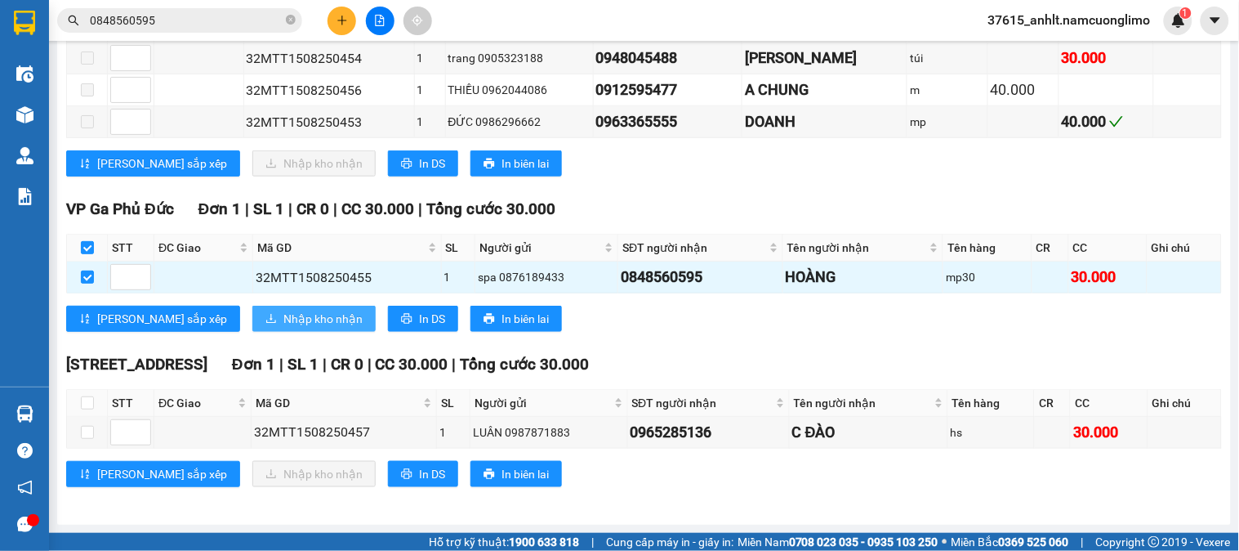
click at [284, 319] on span "Nhập kho nhận" at bounding box center [323, 319] width 79 height 18
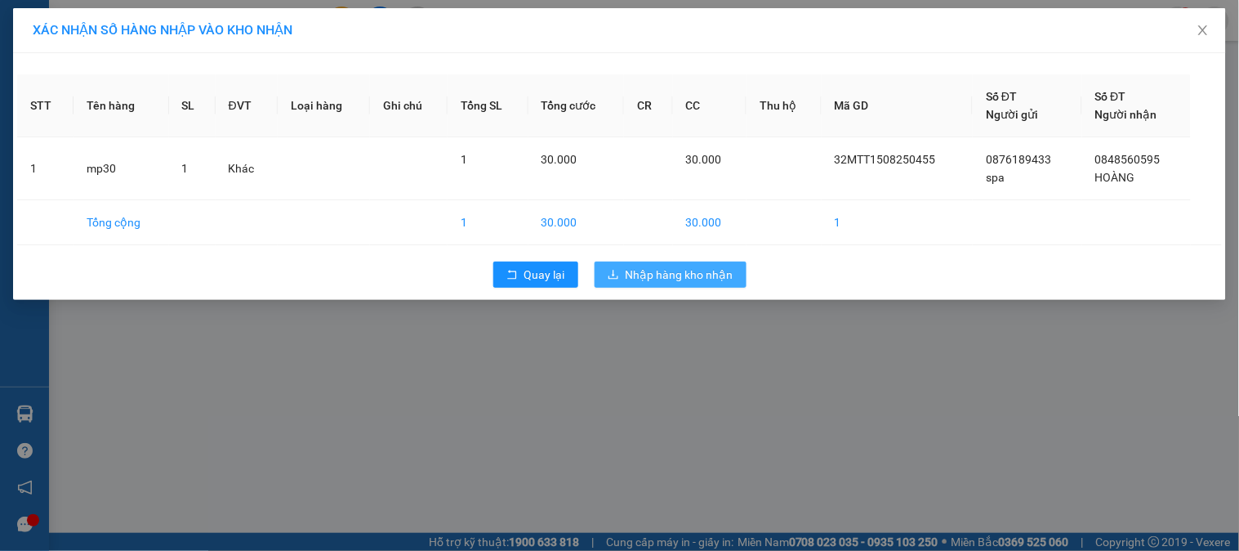
click at [674, 268] on span "Nhập hàng kho nhận" at bounding box center [680, 275] width 108 height 18
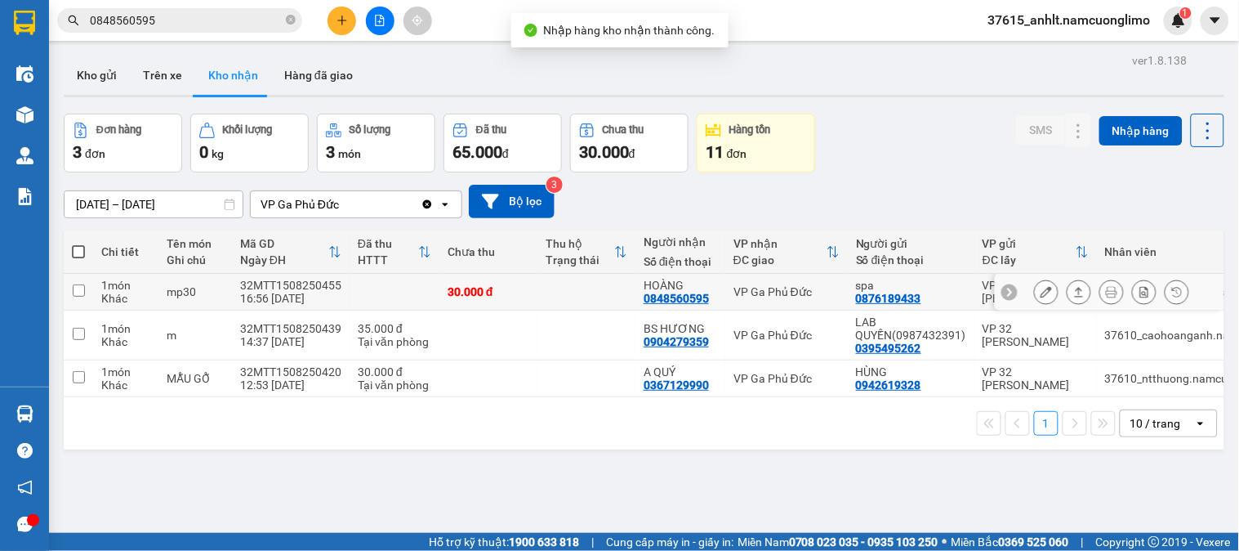
click at [806, 284] on td "VP Ga Phủ Đức" at bounding box center [787, 292] width 123 height 37
checkbox input "true"
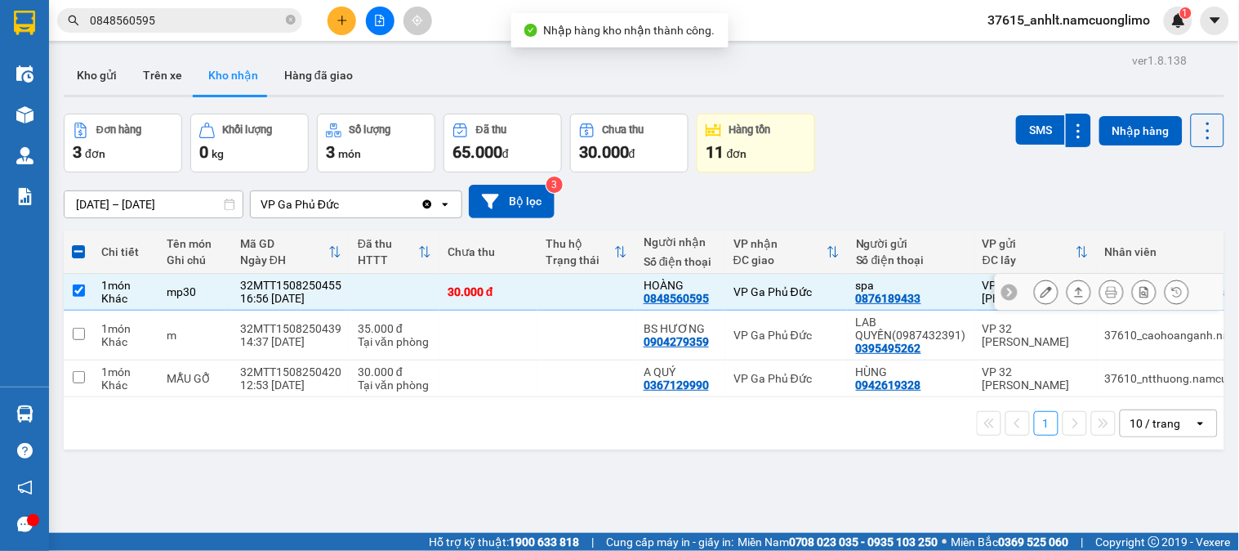
click at [1041, 288] on icon at bounding box center [1046, 291] width 11 height 11
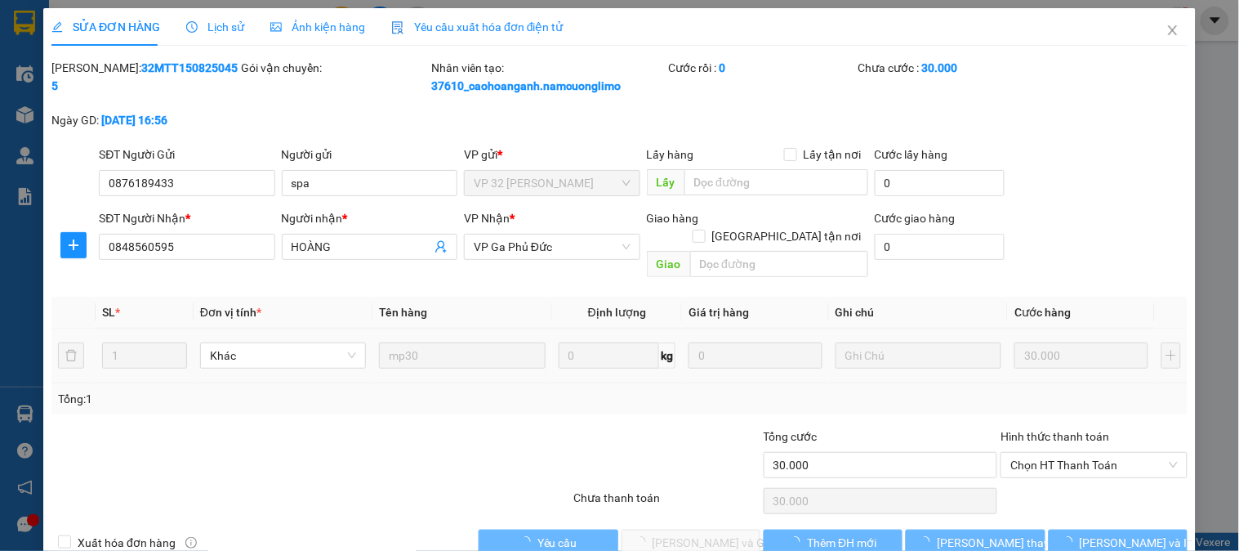
type input "0876189433"
type input "spa"
type input "0848560595"
type input "HOÀNG"
type input "30.000"
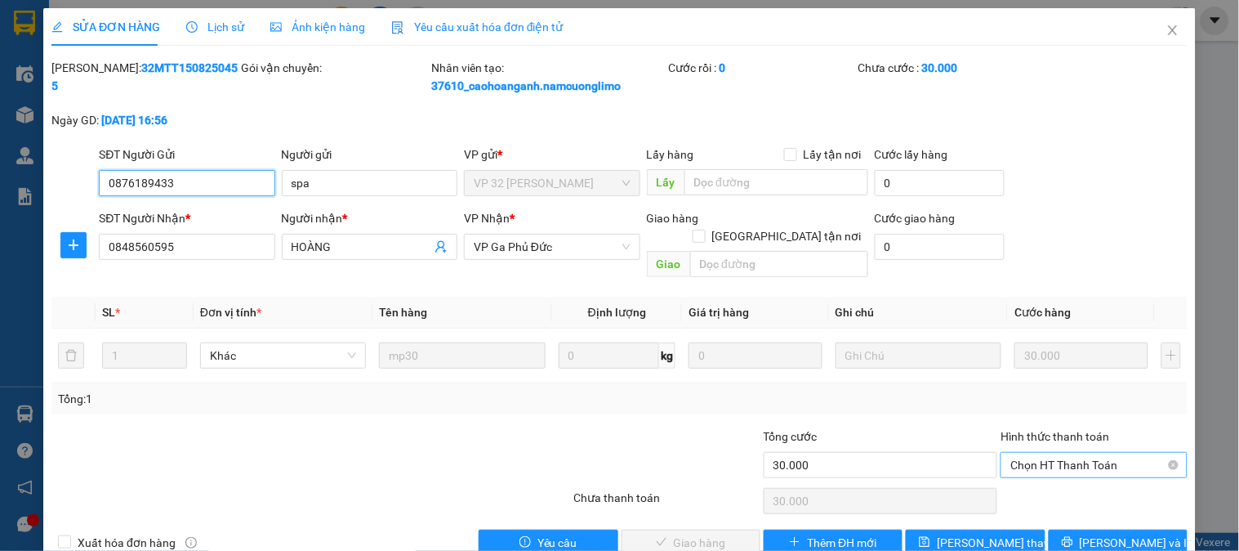
click at [1079, 453] on span "Chọn HT Thanh Toán" at bounding box center [1094, 465] width 167 height 25
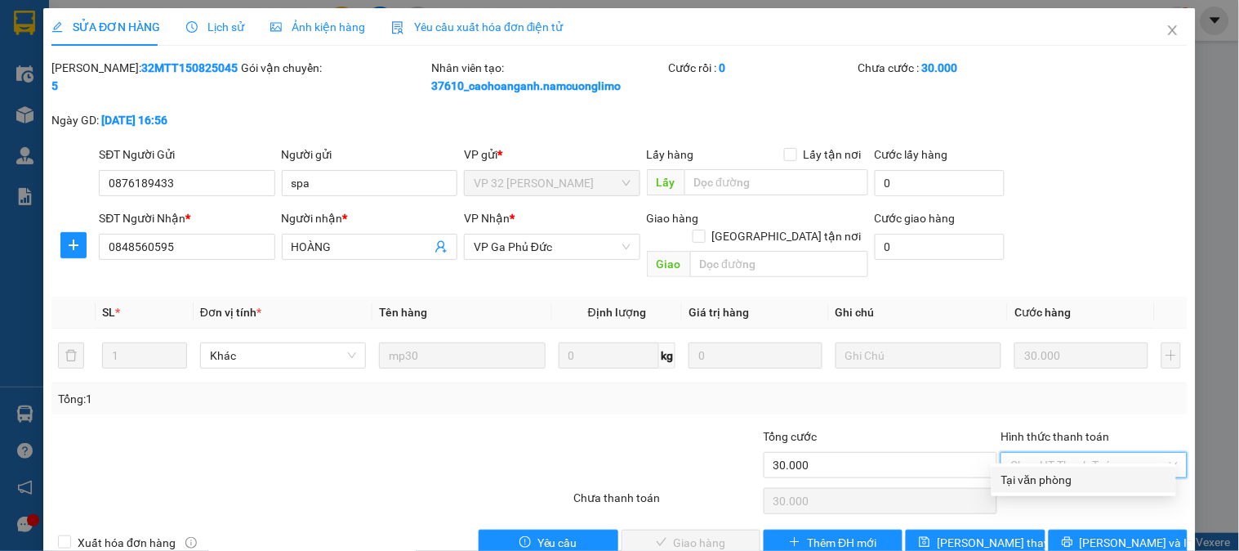
click at [1065, 467] on div "Tại văn phòng" at bounding box center [1084, 480] width 185 height 26
type input "0"
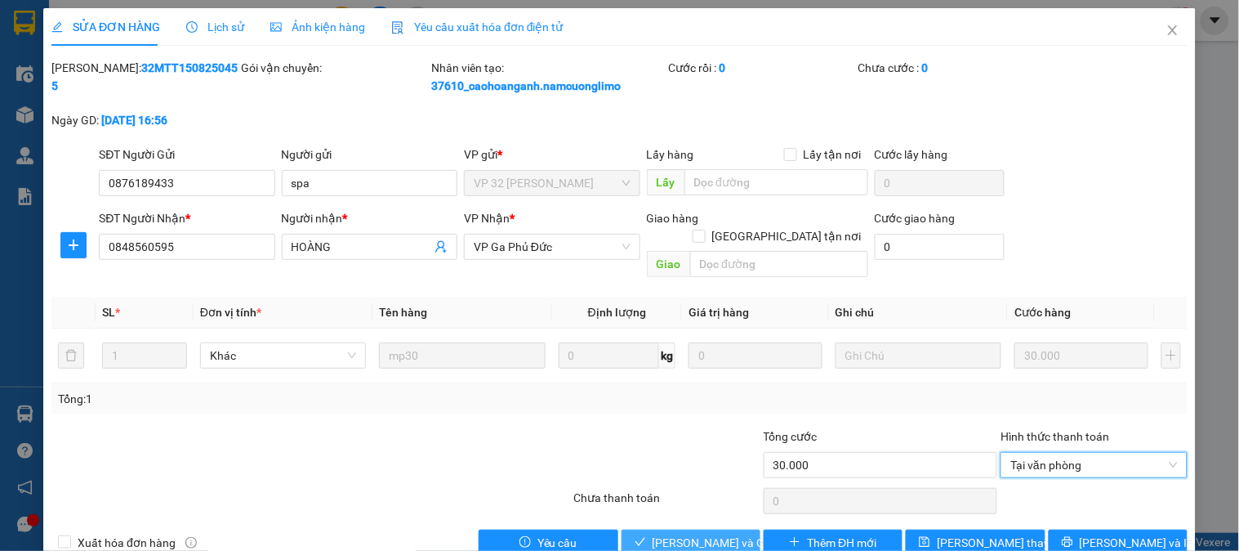
click at [714, 534] on span "[PERSON_NAME] và Giao hàng" at bounding box center [731, 543] width 157 height 18
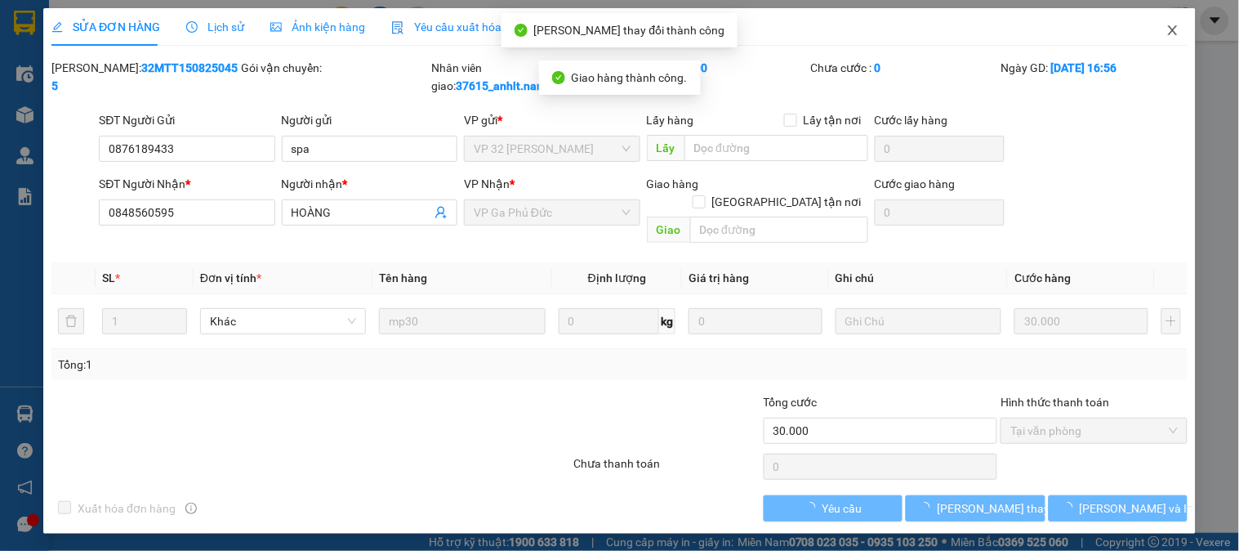
click at [1156, 28] on span "Close" at bounding box center [1173, 31] width 46 height 46
